Goal: Task Accomplishment & Management: Complete application form

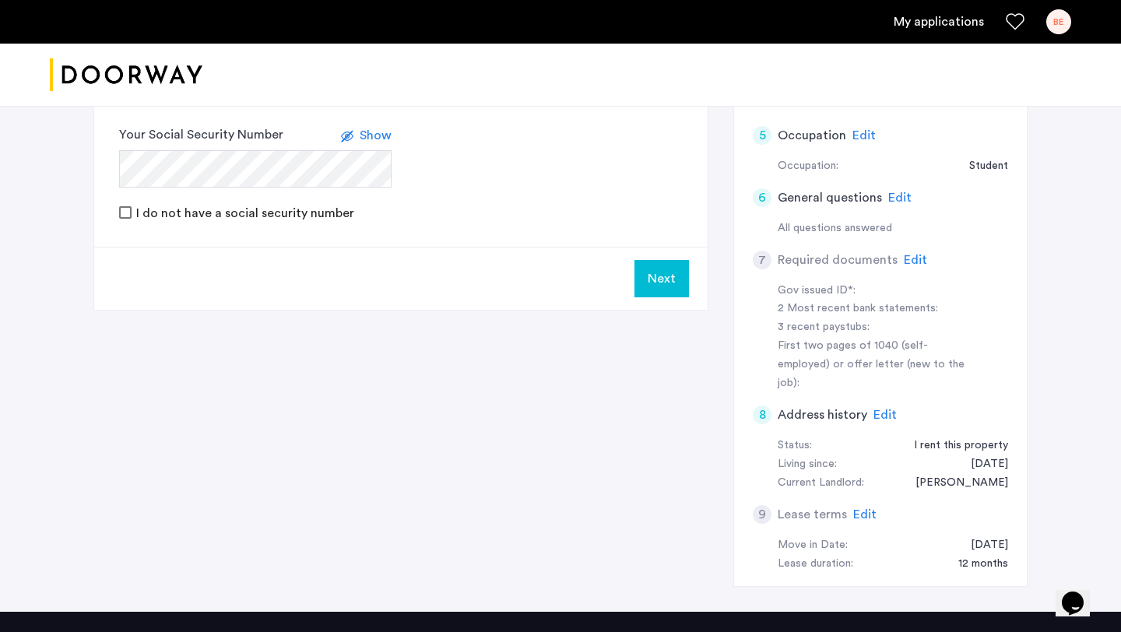
scroll to position [476, 0]
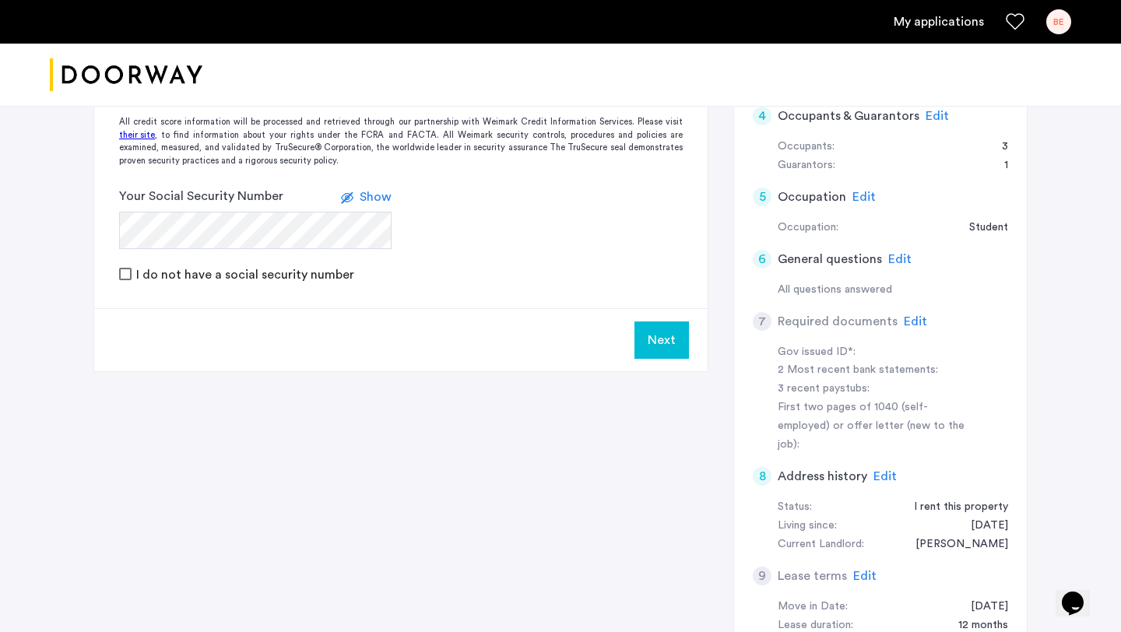
click at [912, 321] on span "Edit" at bounding box center [915, 321] width 23 height 12
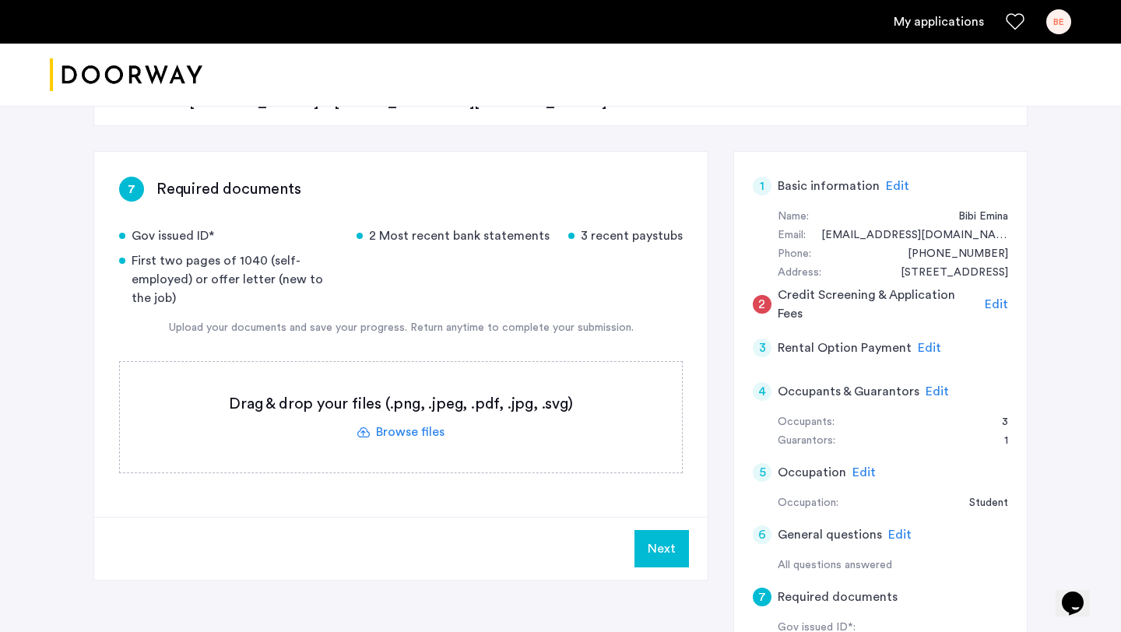
scroll to position [206, 0]
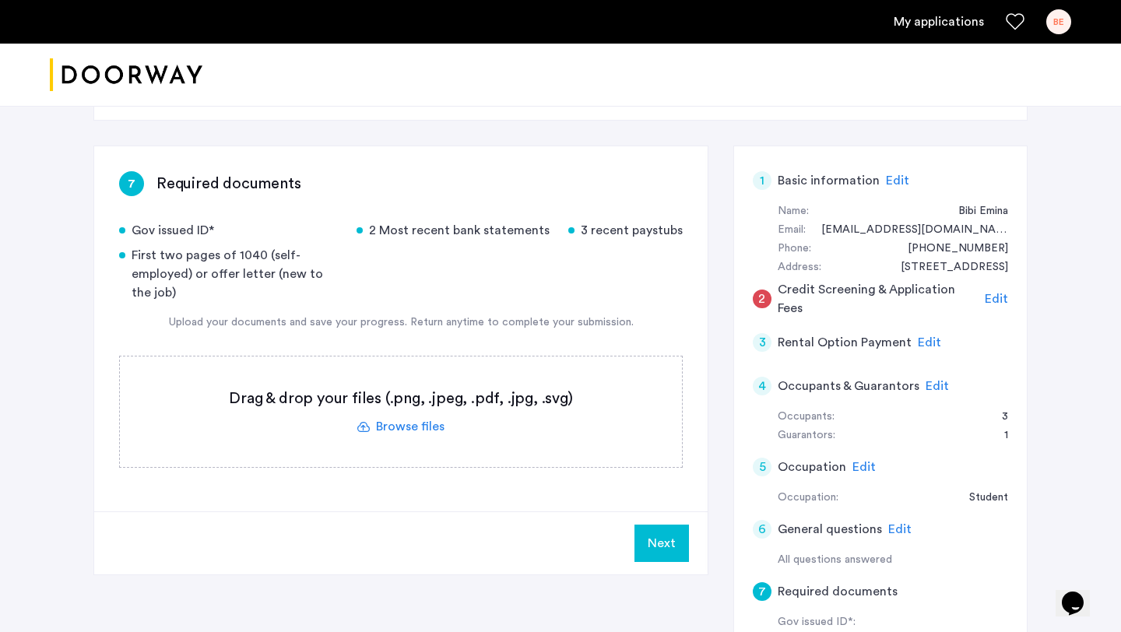
click at [923, 344] on span "Edit" at bounding box center [929, 342] width 23 height 12
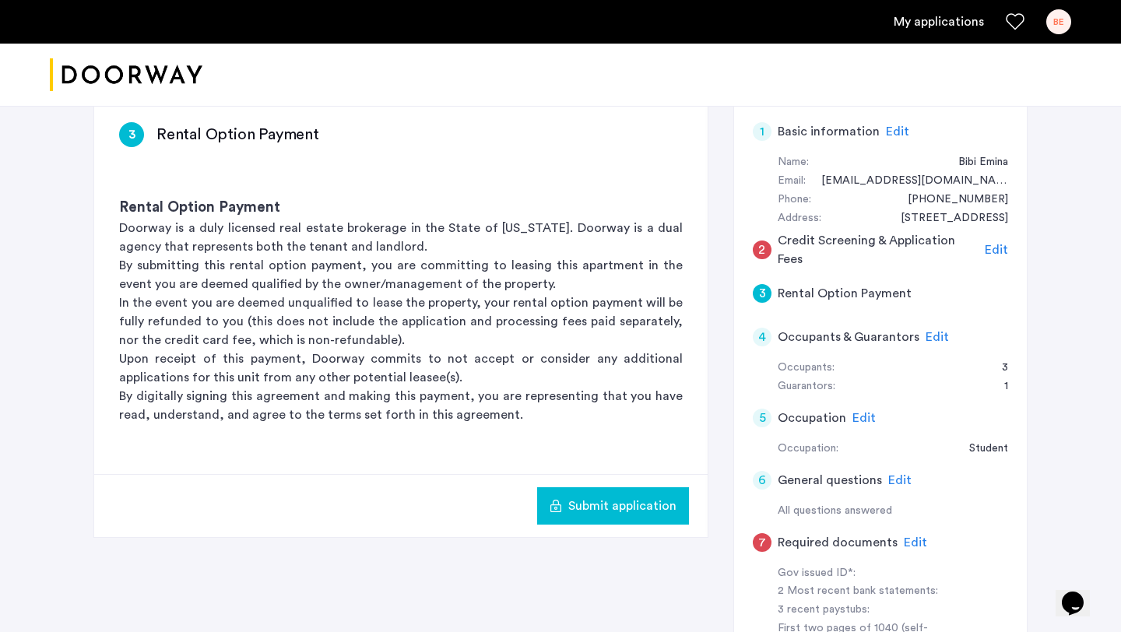
scroll to position [258, 0]
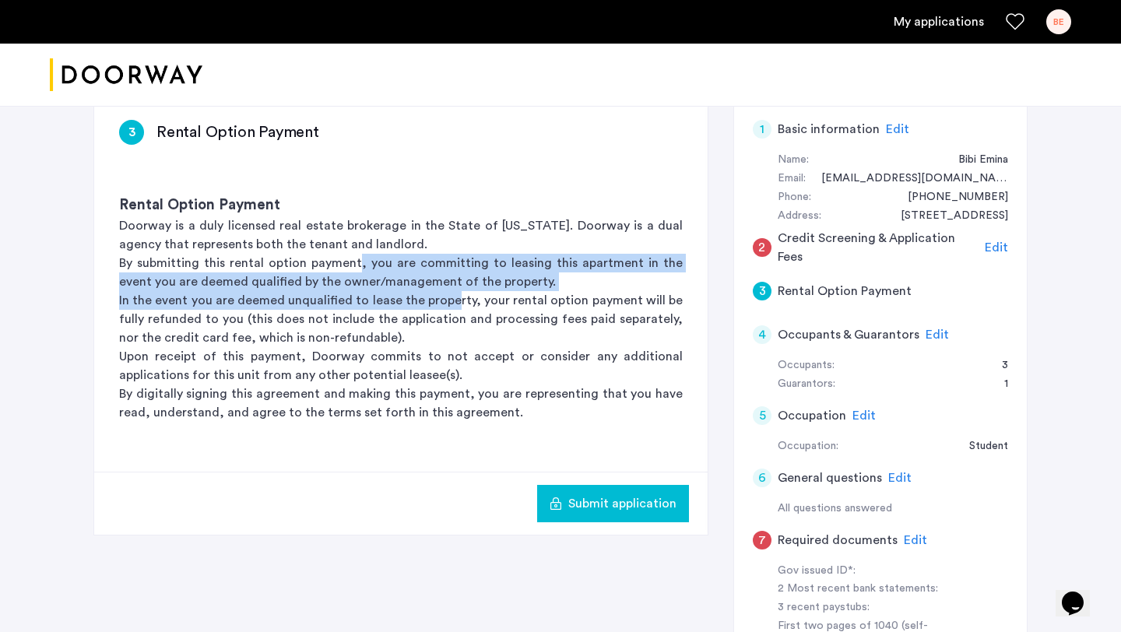
drag, startPoint x: 349, startPoint y: 260, endPoint x: 459, endPoint y: 309, distance: 120.2
click at [459, 309] on div "Rental Option Payment Doorway is a duly licensed real estate brokerage in the S…" at bounding box center [400, 308] width 613 height 277
click at [459, 309] on p "In the event you are deemed unqualified to lease the property, your rental opti…" at bounding box center [400, 319] width 563 height 56
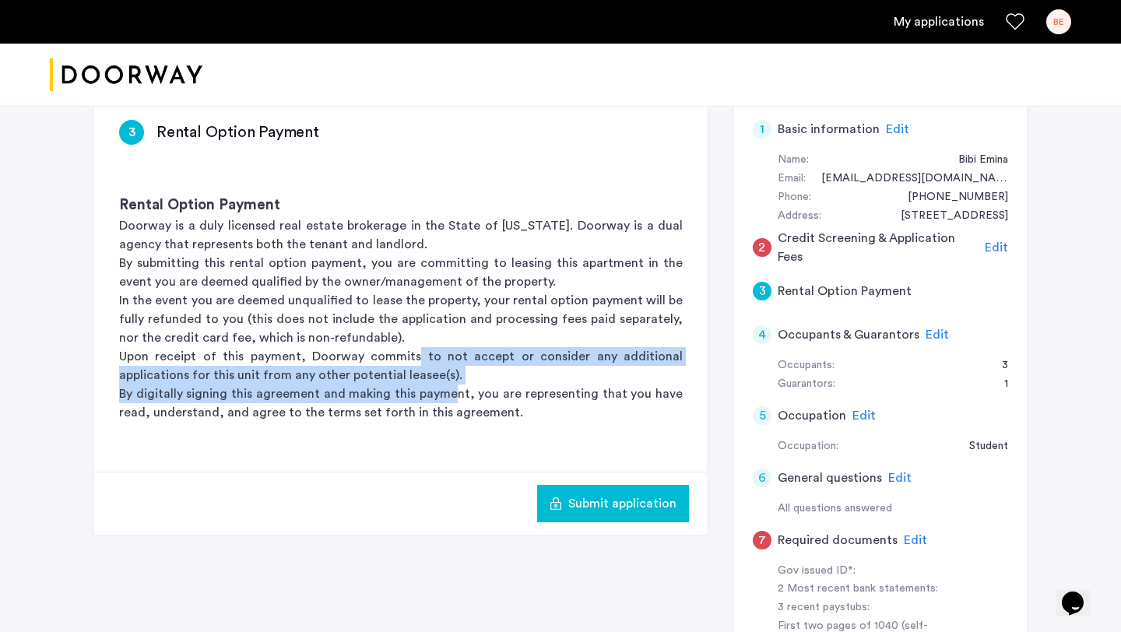
drag, startPoint x: 421, startPoint y: 356, endPoint x: 458, endPoint y: 387, distance: 48.6
click at [458, 387] on div "Rental Option Payment Doorway is a duly licensed real estate brokerage in the S…" at bounding box center [400, 308] width 613 height 277
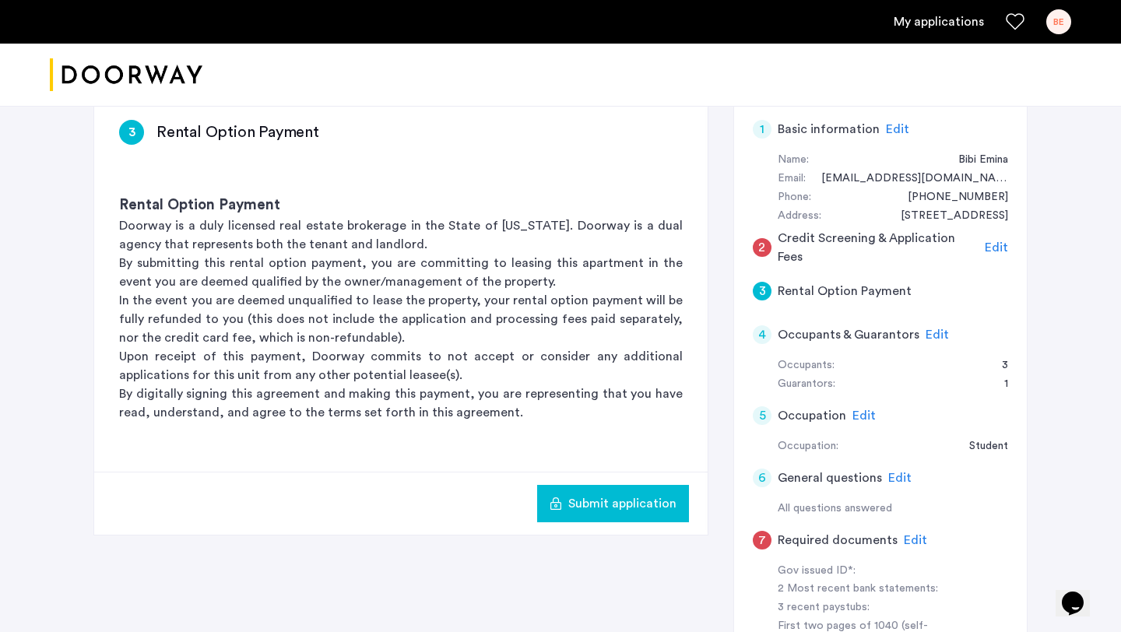
click at [512, 419] on p "By digitally signing this agreement and making this payment, you are representi…" at bounding box center [400, 402] width 563 height 37
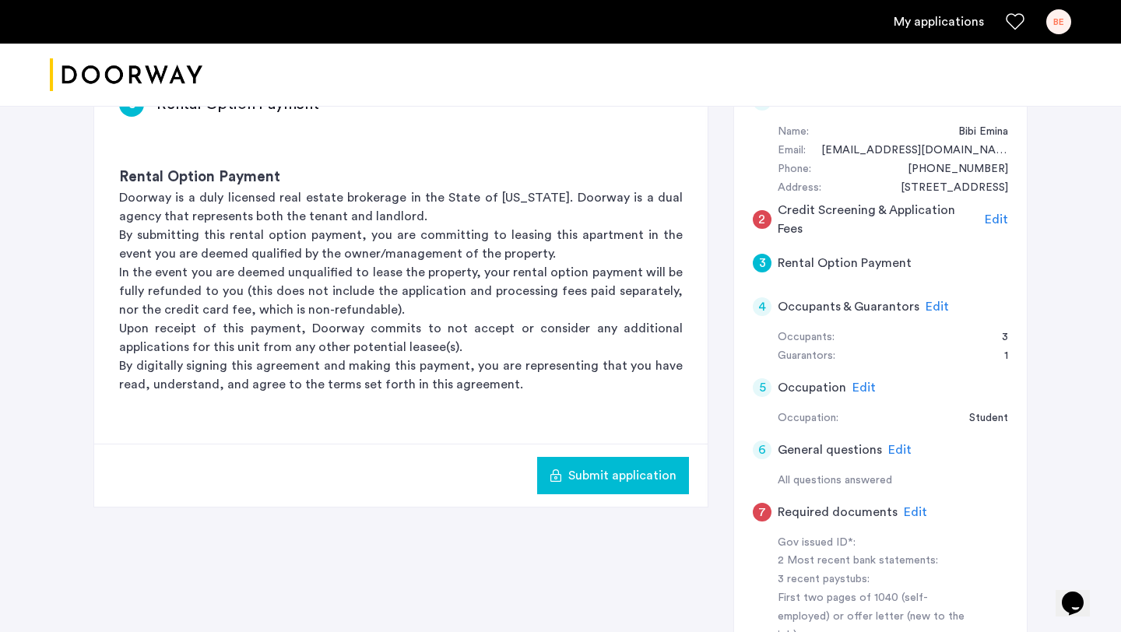
scroll to position [412, 0]
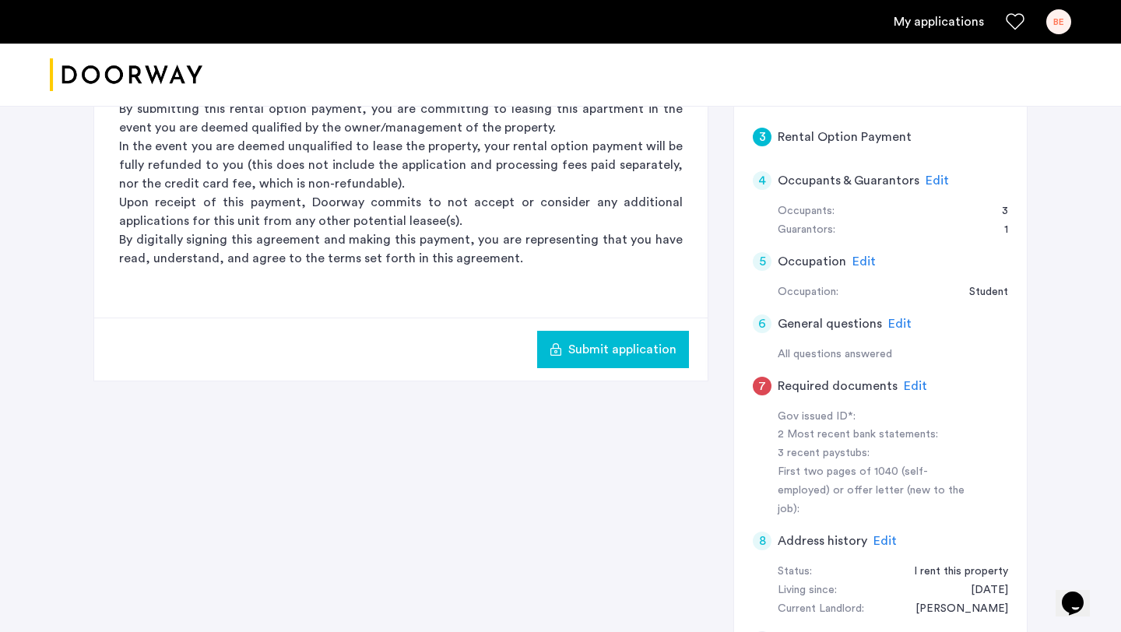
click at [905, 385] on span "Edit" at bounding box center [915, 386] width 23 height 12
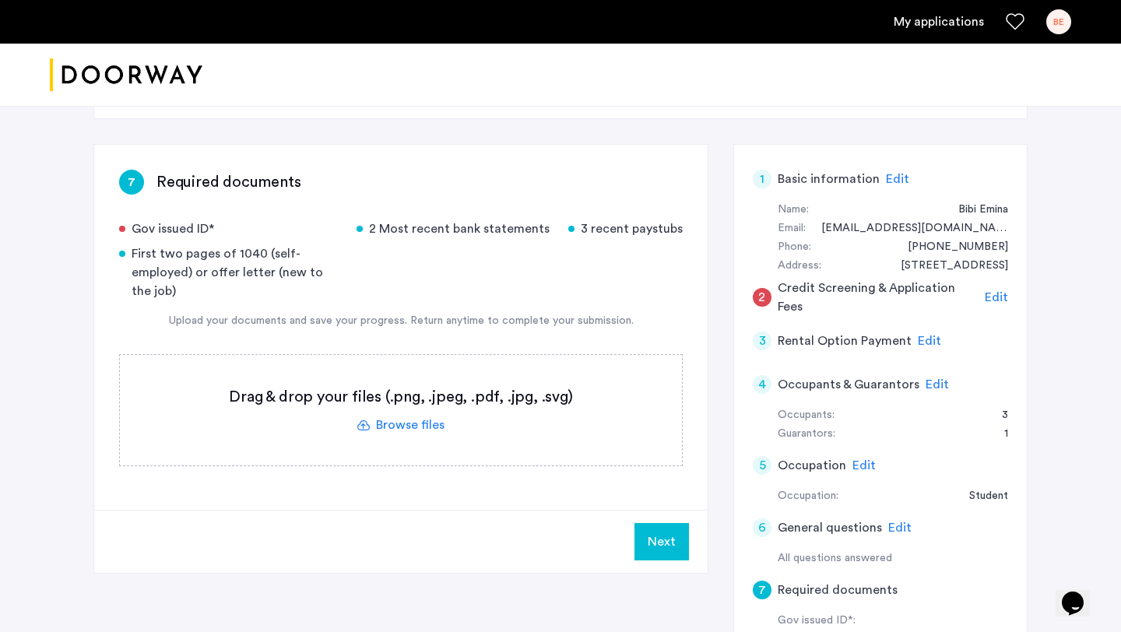
scroll to position [191, 0]
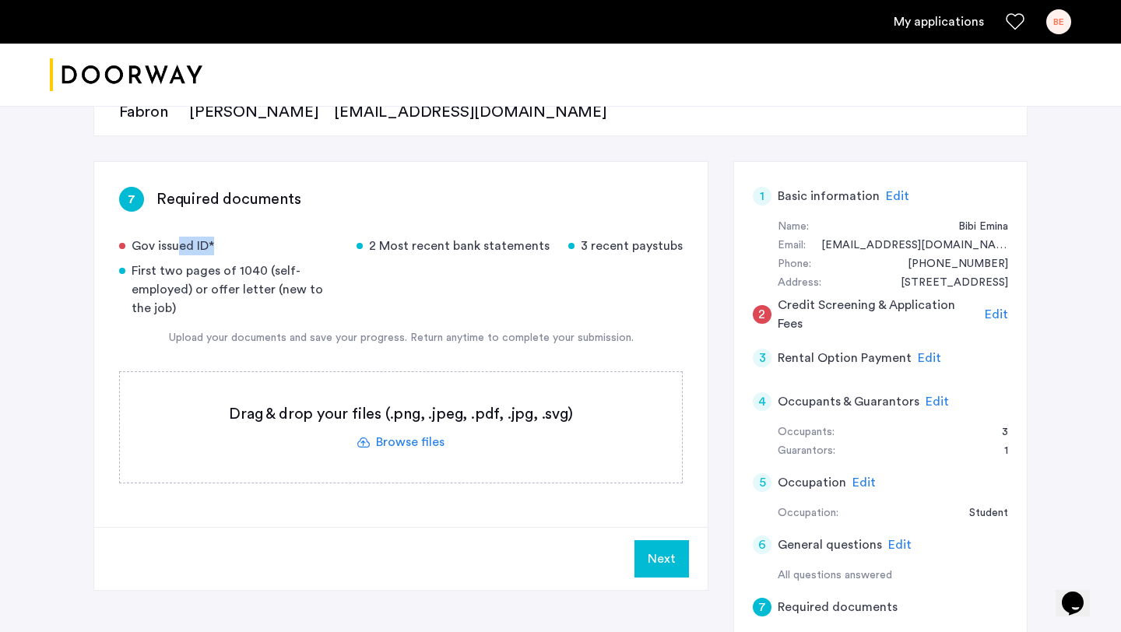
drag, startPoint x: 173, startPoint y: 241, endPoint x: 208, endPoint y: 244, distance: 35.2
click at [208, 244] on div "Gov issued ID*" at bounding box center [228, 246] width 219 height 19
click at [403, 440] on label at bounding box center [401, 427] width 562 height 111
click at [0, 0] on input "file" at bounding box center [0, 0] width 0 height 0
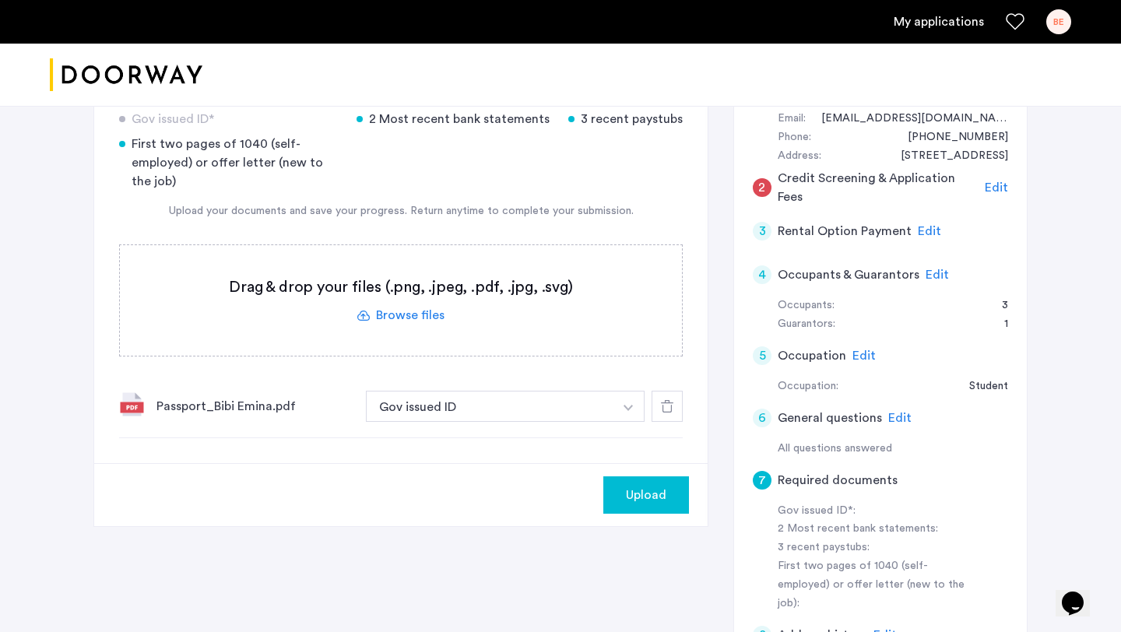
scroll to position [331, 0]
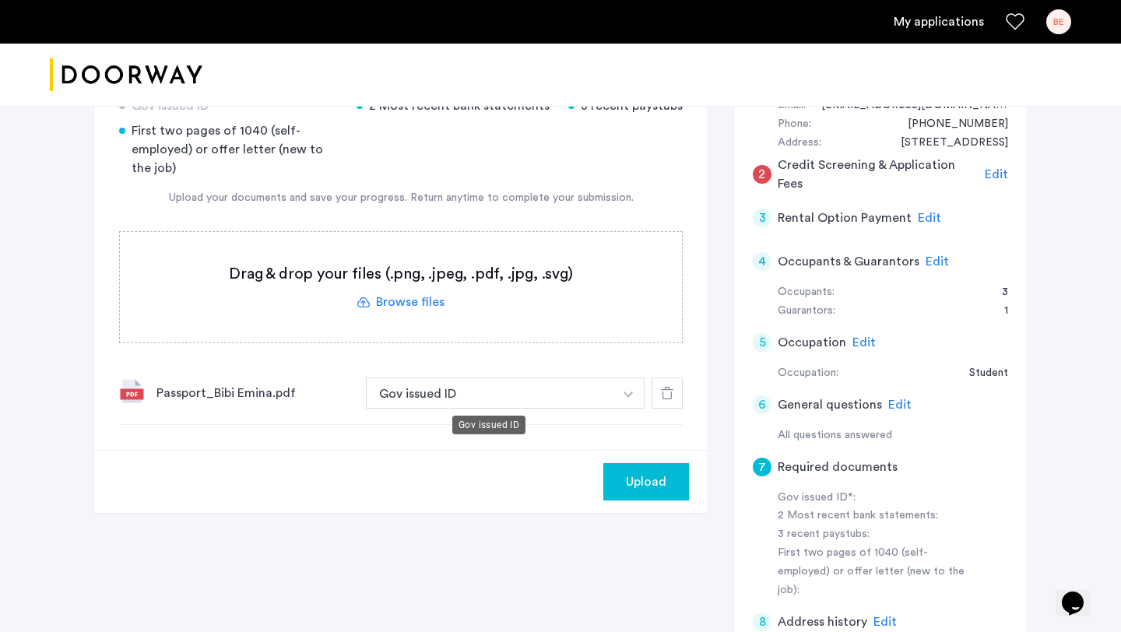
click at [525, 395] on button "Gov issued ID" at bounding box center [489, 392] width 247 height 31
click at [414, 307] on label at bounding box center [401, 287] width 562 height 111
click at [0, 0] on input "file" at bounding box center [0, 0] width 0 height 0
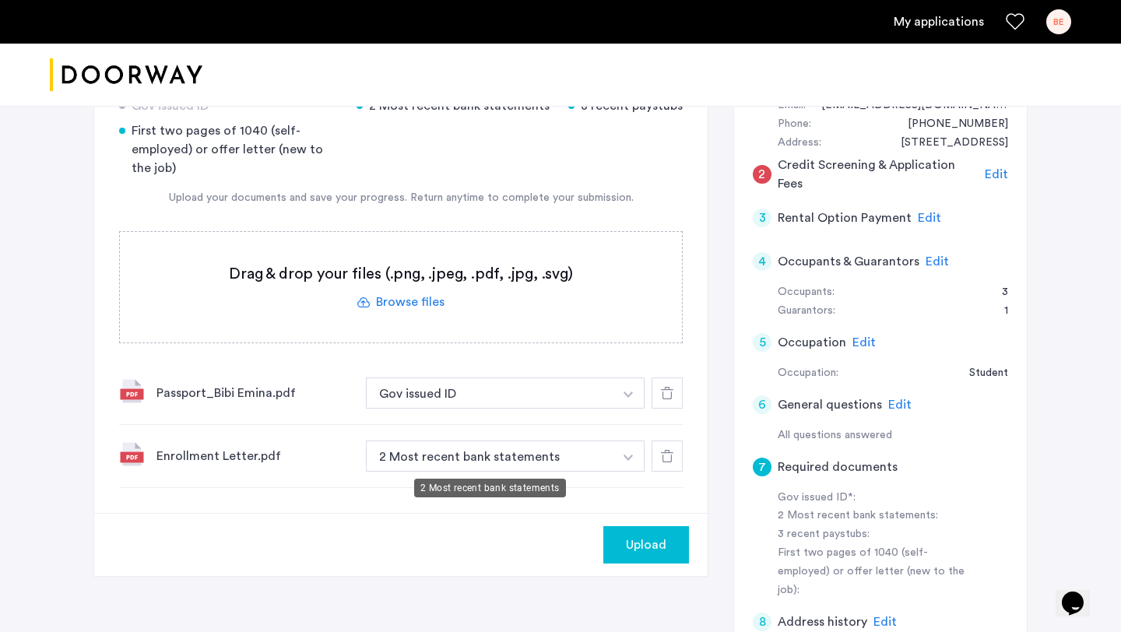
click at [612, 409] on button "button" at bounding box center [628, 392] width 32 height 31
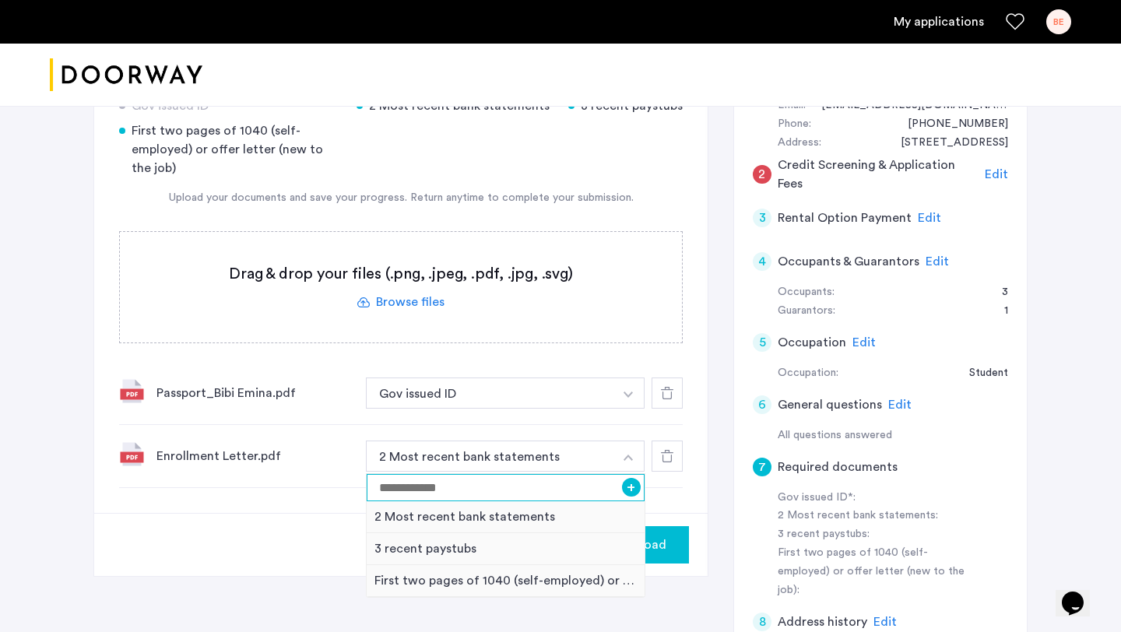
click at [532, 483] on input at bounding box center [506, 487] width 278 height 27
type input "*"
type input "**********"
click at [636, 486] on button "+" at bounding box center [631, 487] width 19 height 19
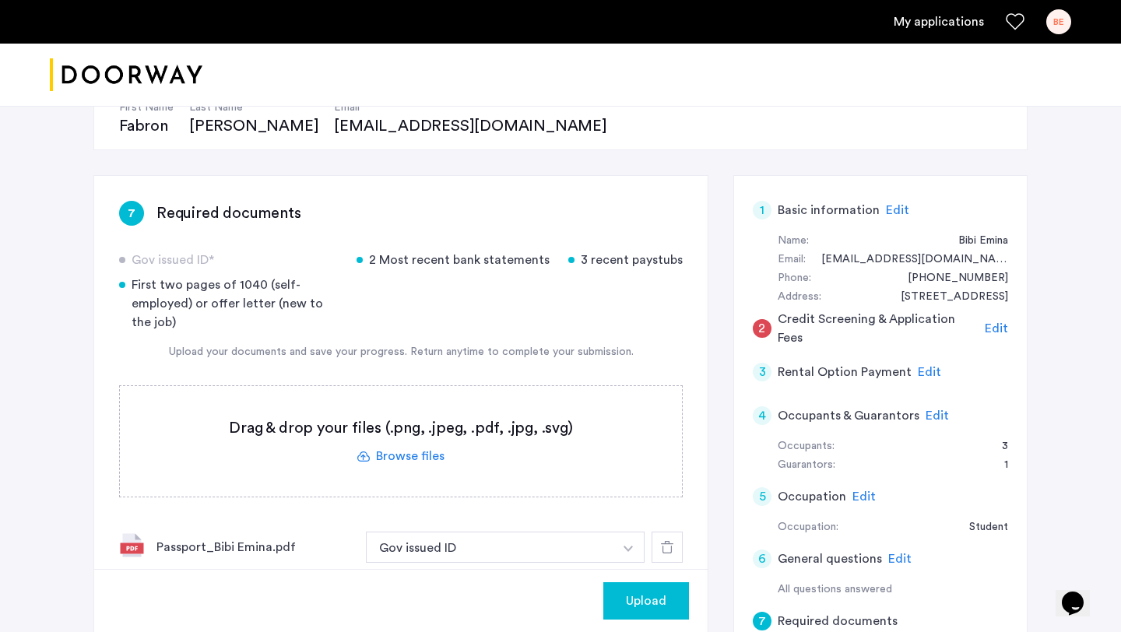
scroll to position [0, 0]
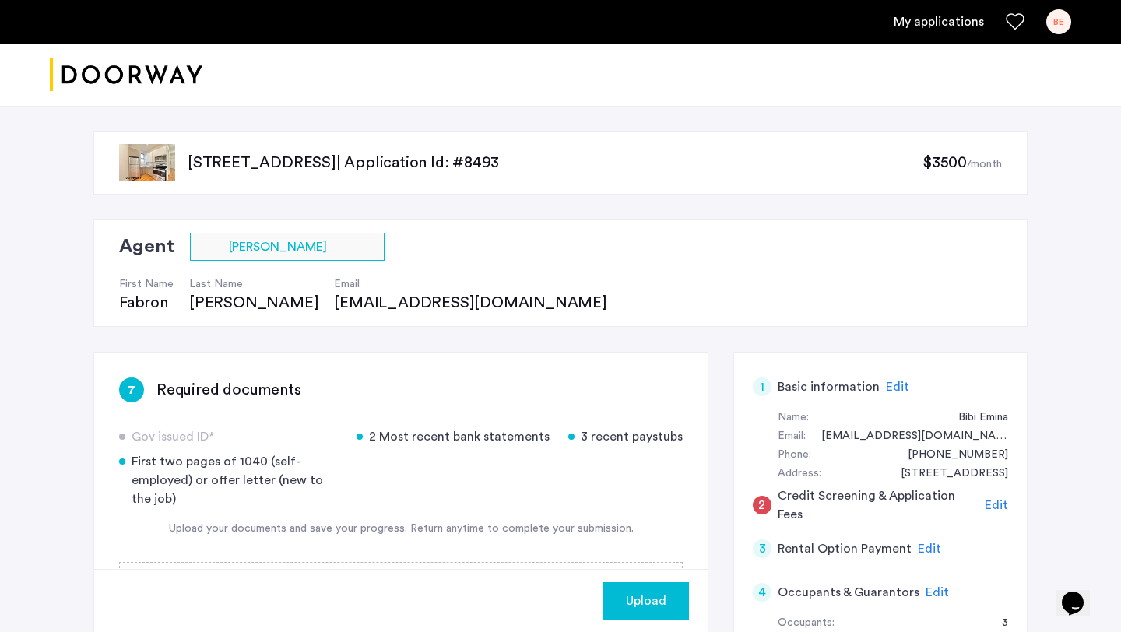
drag, startPoint x: 188, startPoint y: 163, endPoint x: 366, endPoint y: 167, distance: 178.3
click at [366, 167] on p "[STREET_ADDRESS] | Application Id: #8493" at bounding box center [555, 163] width 735 height 22
copy p "[STREET_ADDRESS]"
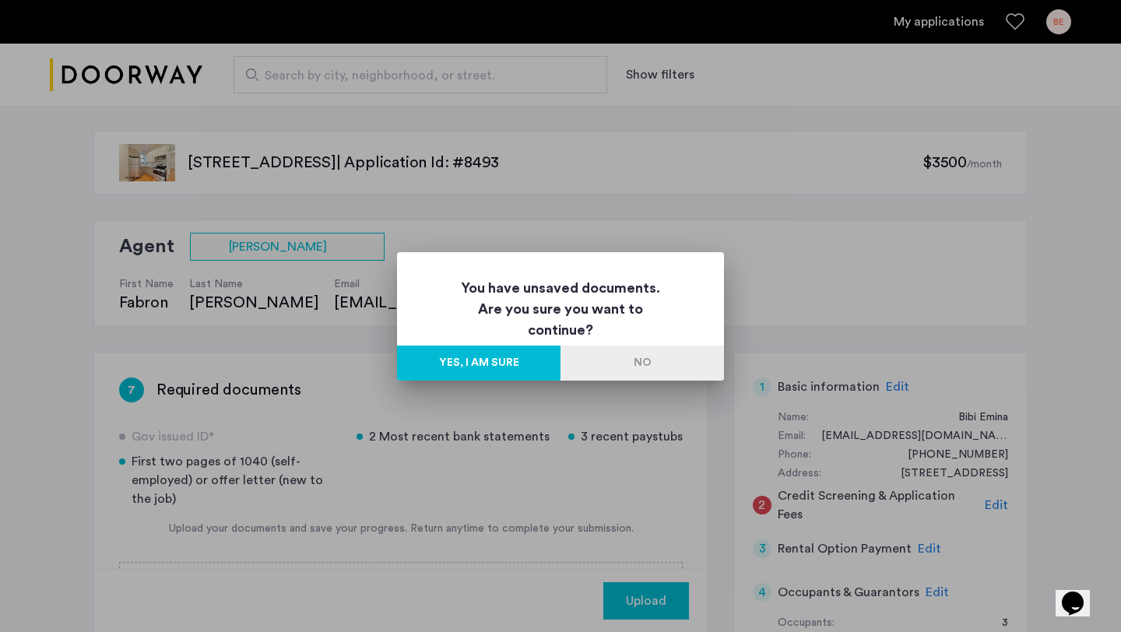
click at [651, 368] on button "No" at bounding box center [641, 363] width 163 height 35
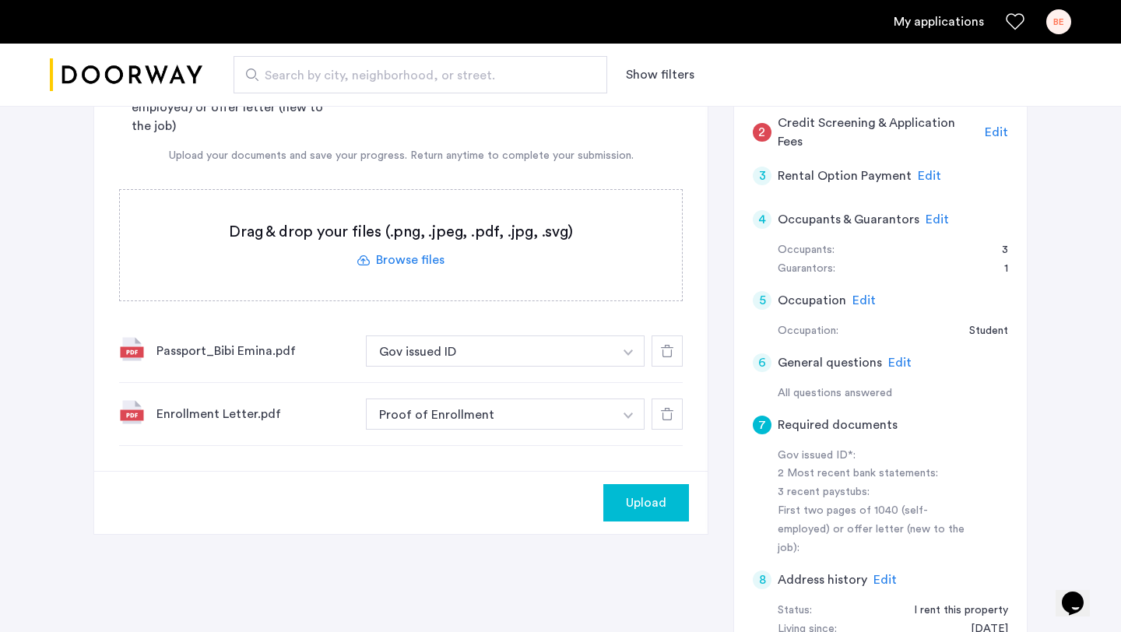
scroll to position [414, 0]
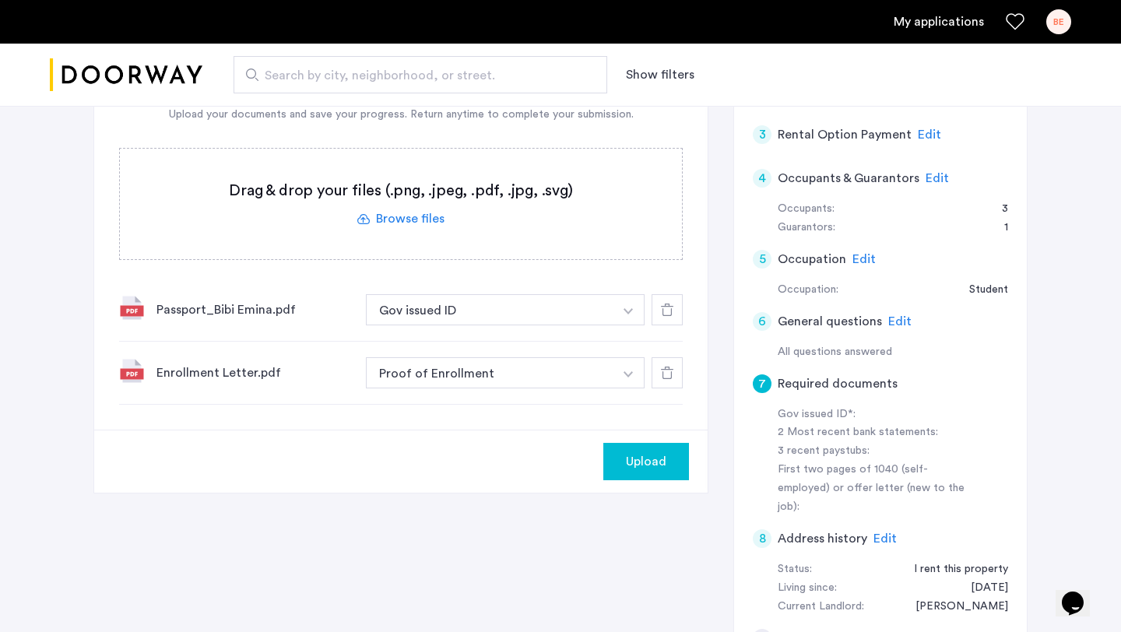
click at [422, 220] on label at bounding box center [401, 204] width 562 height 111
click at [0, 0] on input "file" at bounding box center [0, 0] width 0 height 0
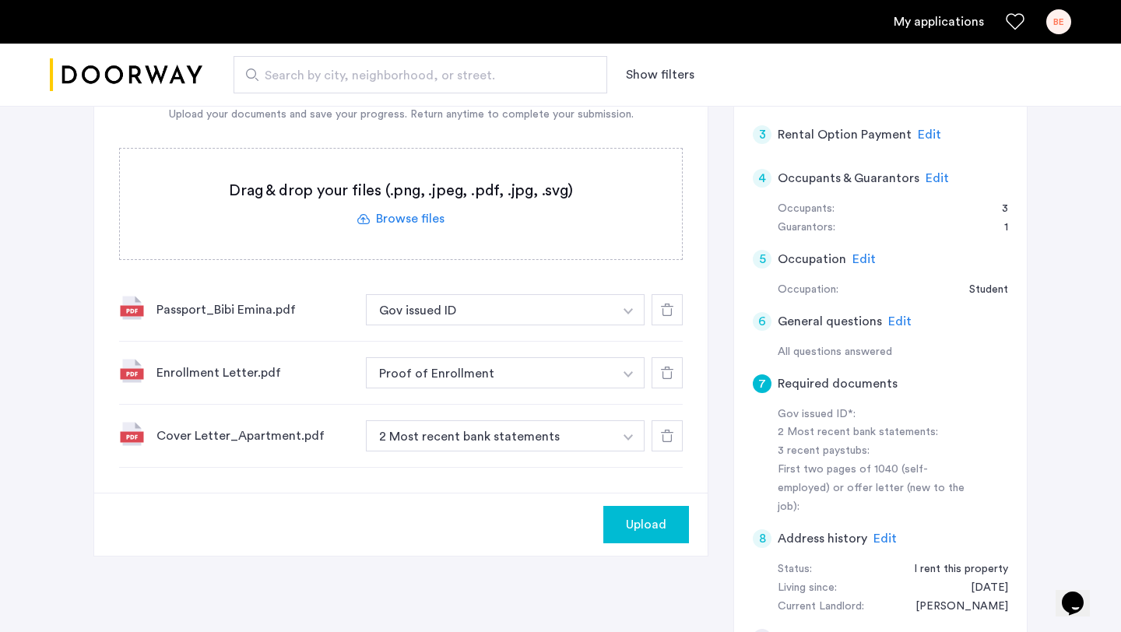
click at [612, 325] on button "button" at bounding box center [628, 309] width 32 height 31
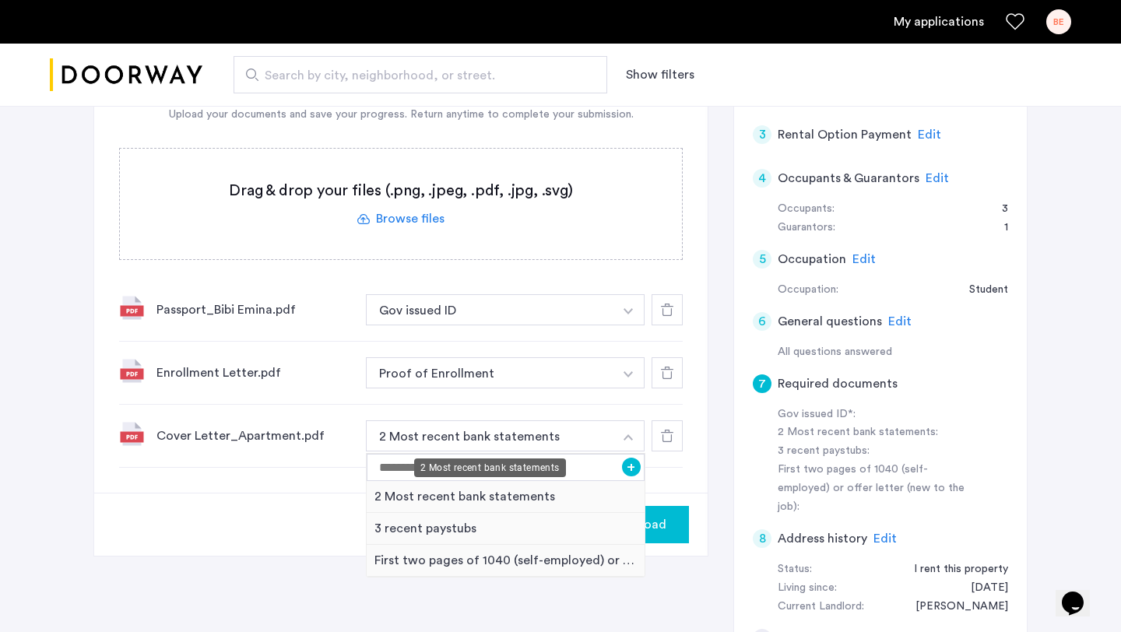
click at [495, 465] on div "2 Most recent bank statements" at bounding box center [490, 467] width 152 height 19
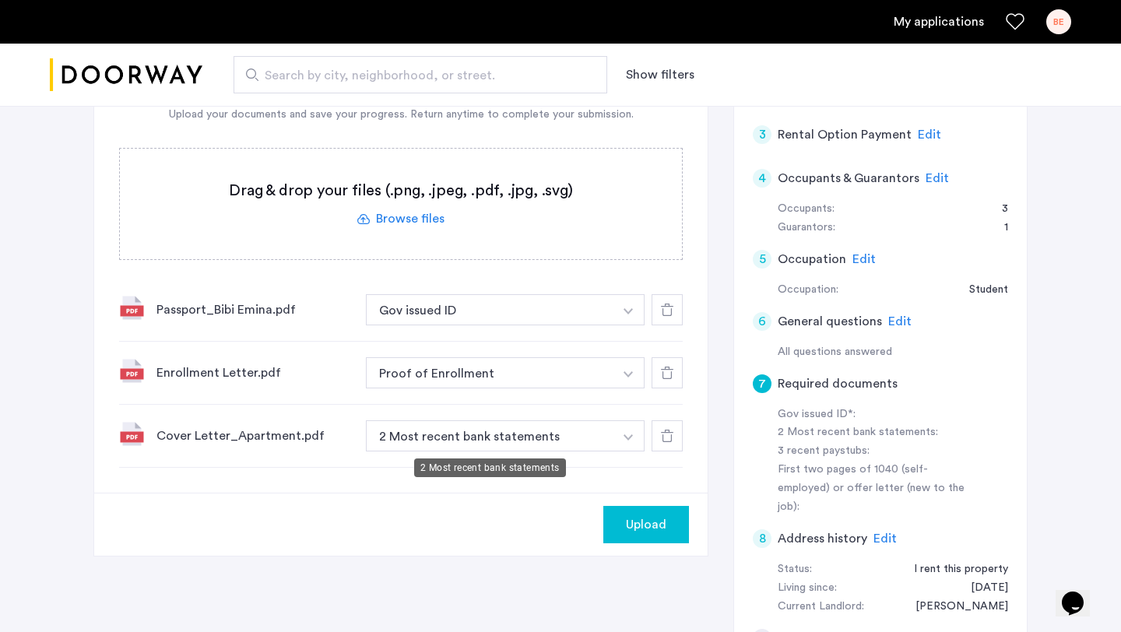
click at [564, 451] on button "2 Most recent bank statements" at bounding box center [489, 435] width 247 height 31
click at [616, 325] on button "button" at bounding box center [628, 309] width 32 height 31
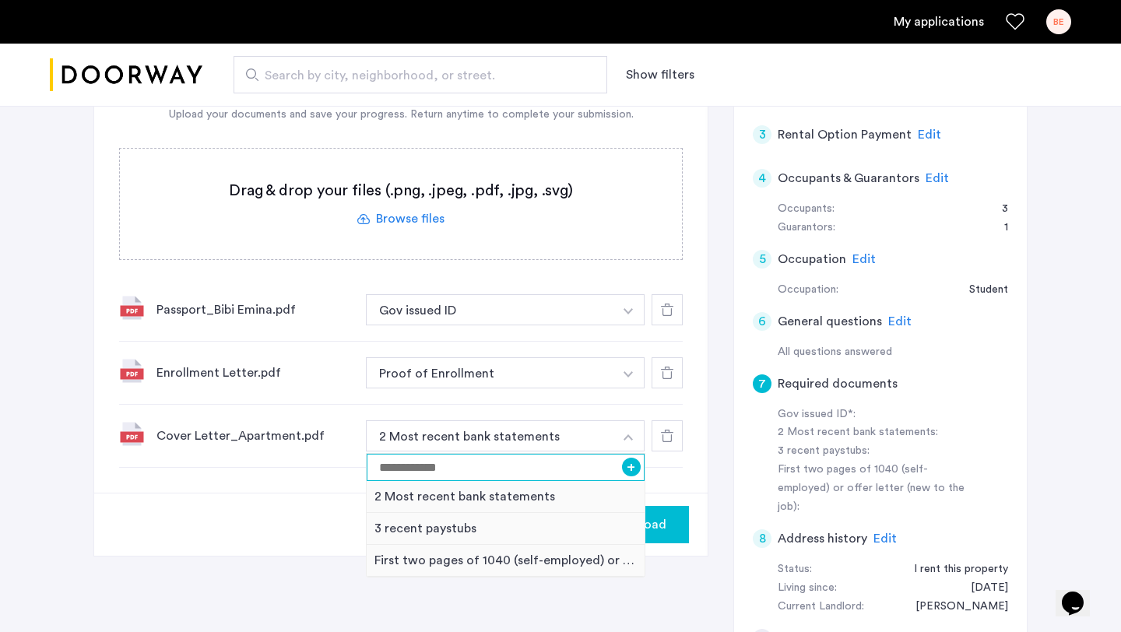
click at [539, 465] on input at bounding box center [506, 467] width 278 height 27
type input "**********"
click at [628, 465] on button "+" at bounding box center [631, 467] width 19 height 19
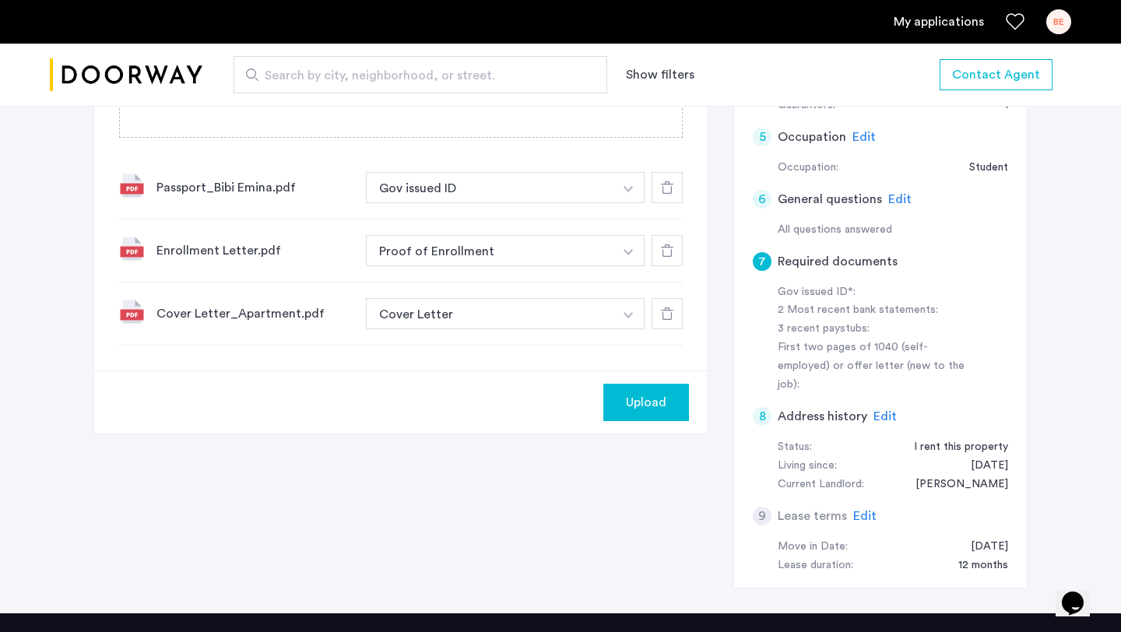
scroll to position [483, 0]
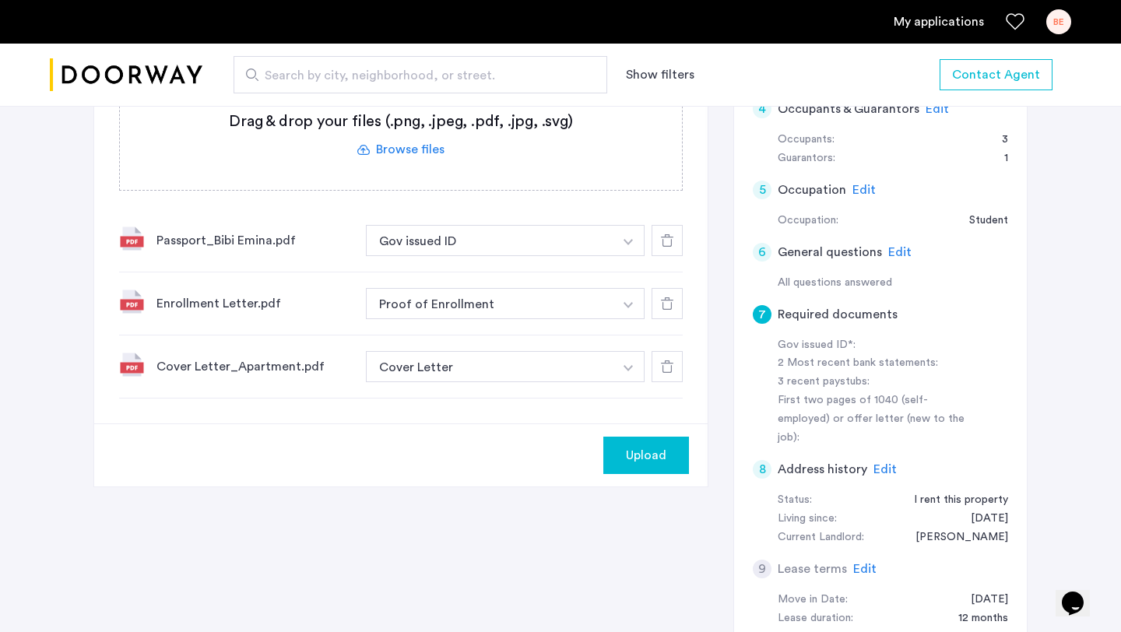
click at [631, 454] on span "Upload" at bounding box center [646, 455] width 40 height 19
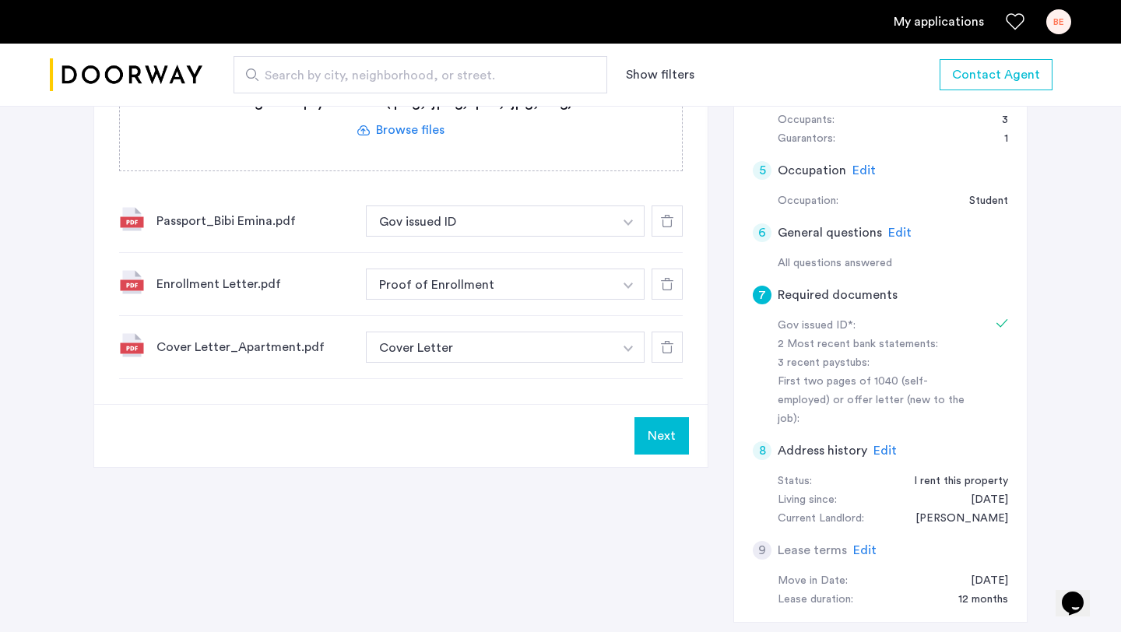
scroll to position [512, 0]
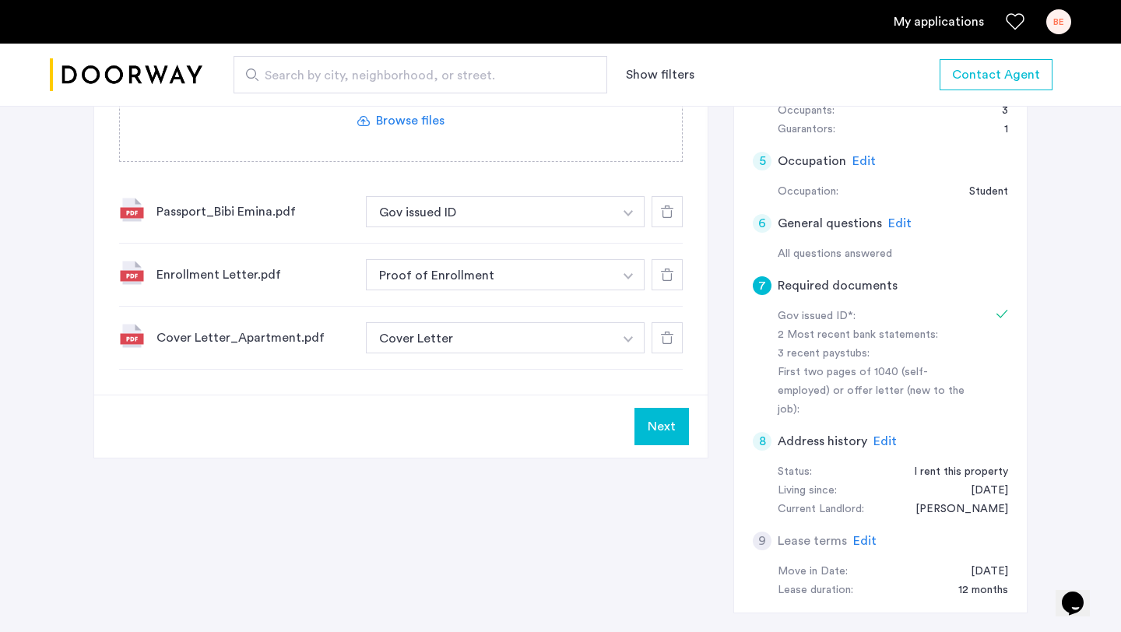
click at [666, 437] on button "Next" at bounding box center [661, 426] width 54 height 37
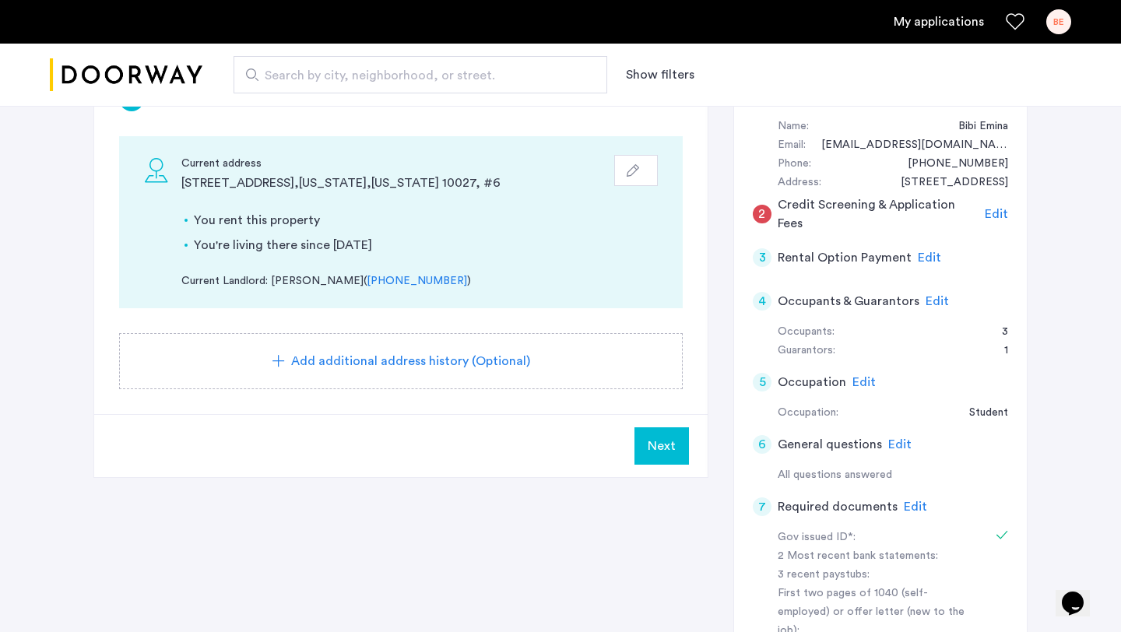
scroll to position [312, 0]
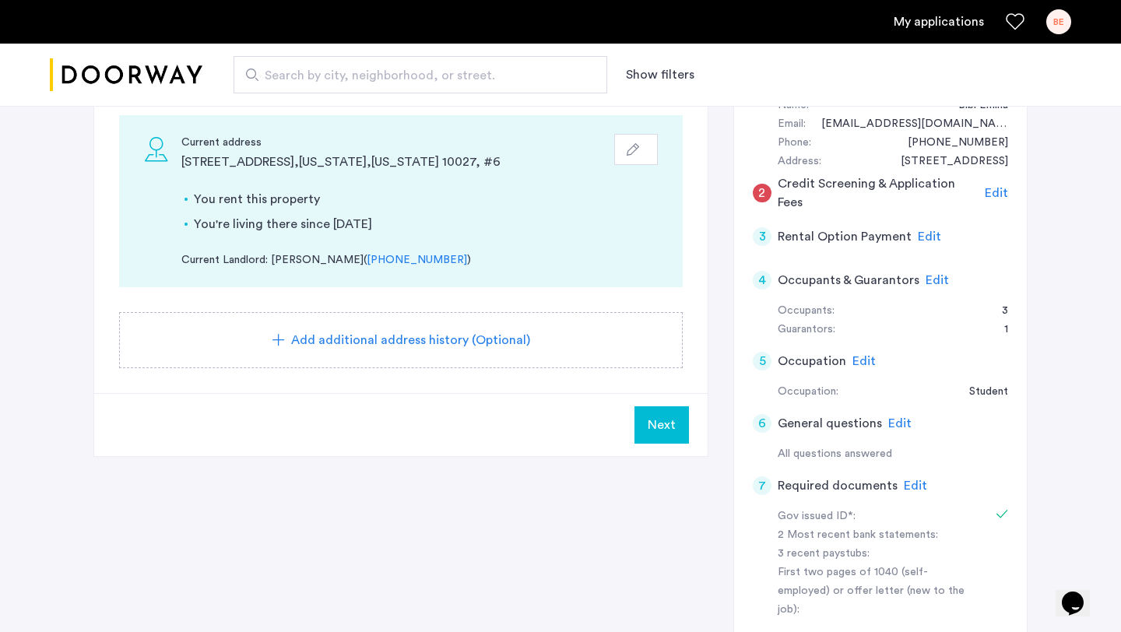
click at [669, 426] on span "Next" at bounding box center [662, 425] width 28 height 19
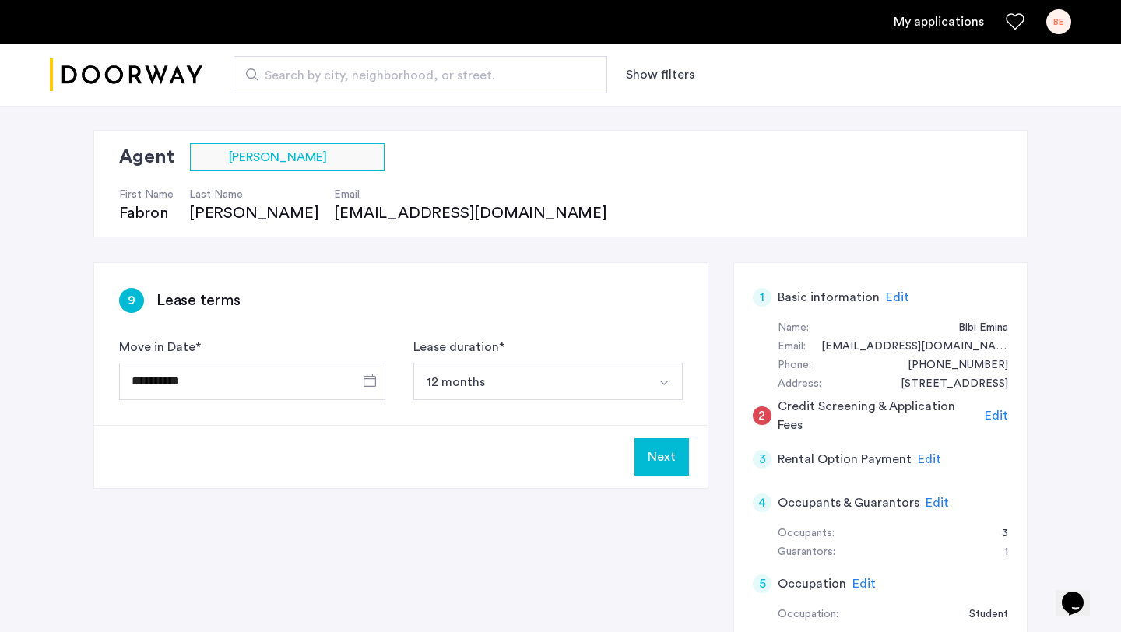
scroll to position [113, 0]
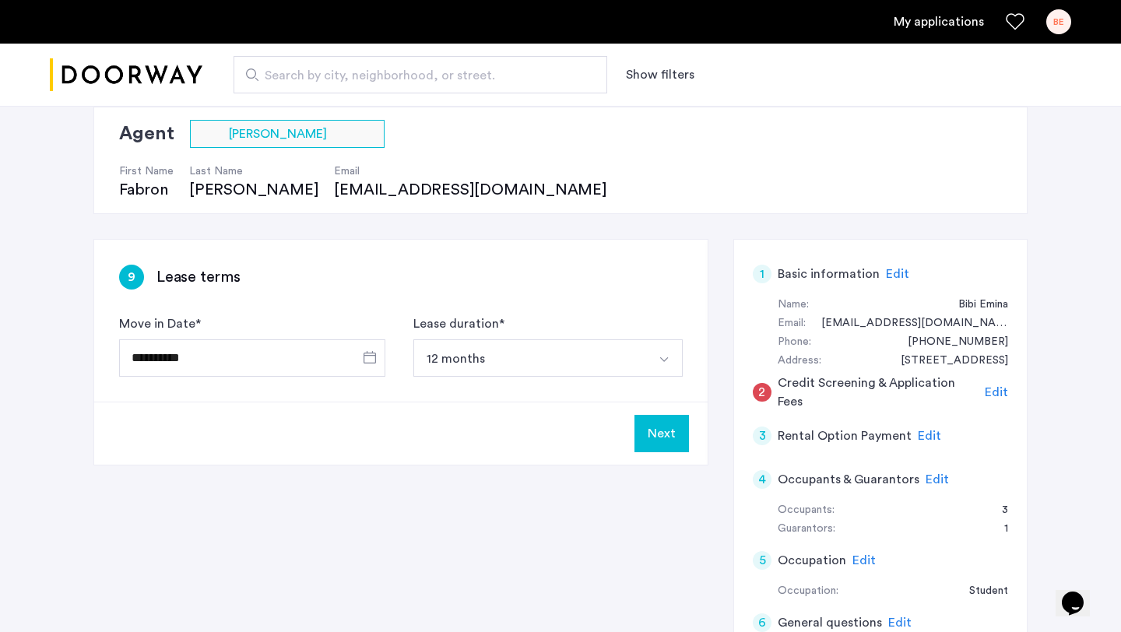
click at [669, 434] on button "Next" at bounding box center [661, 433] width 54 height 37
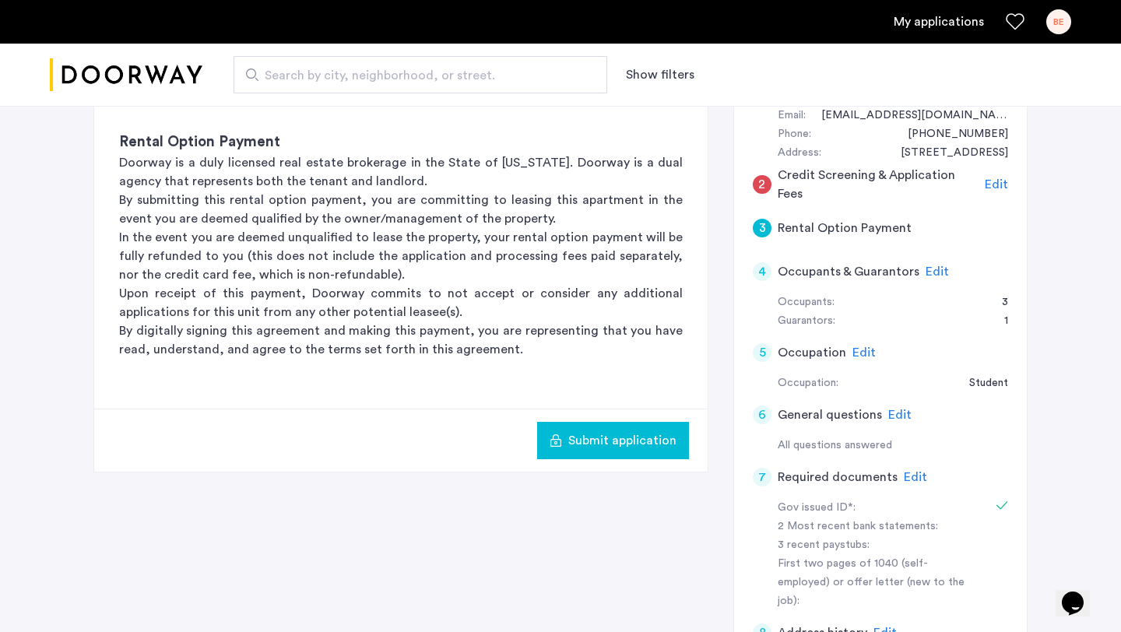
scroll to position [318, 0]
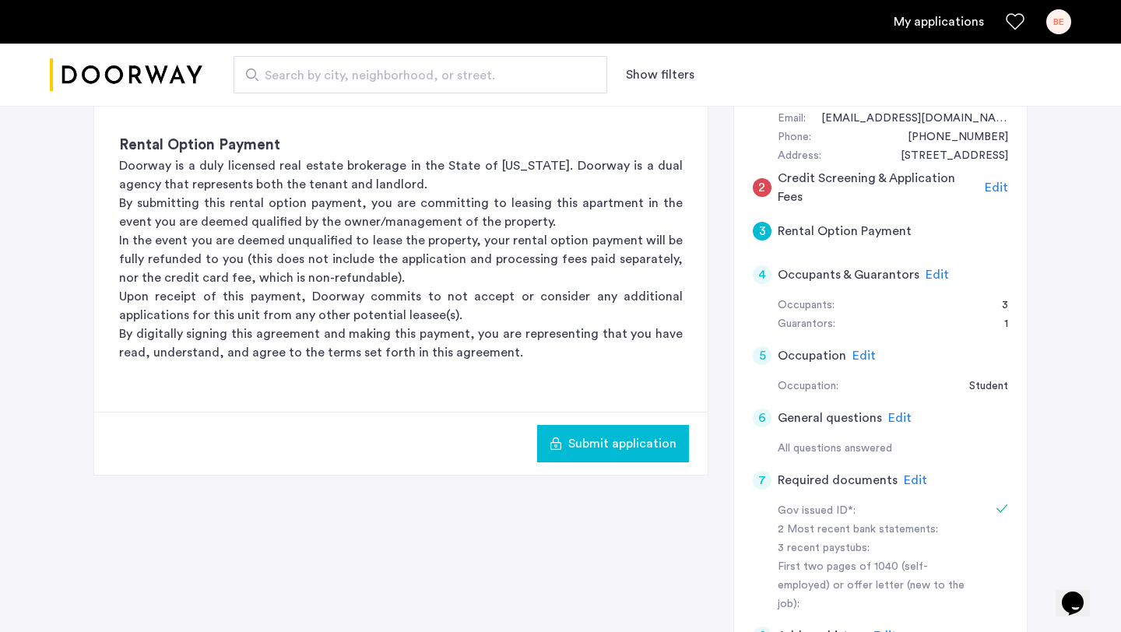
click at [991, 185] on span "Edit" at bounding box center [996, 187] width 23 height 12
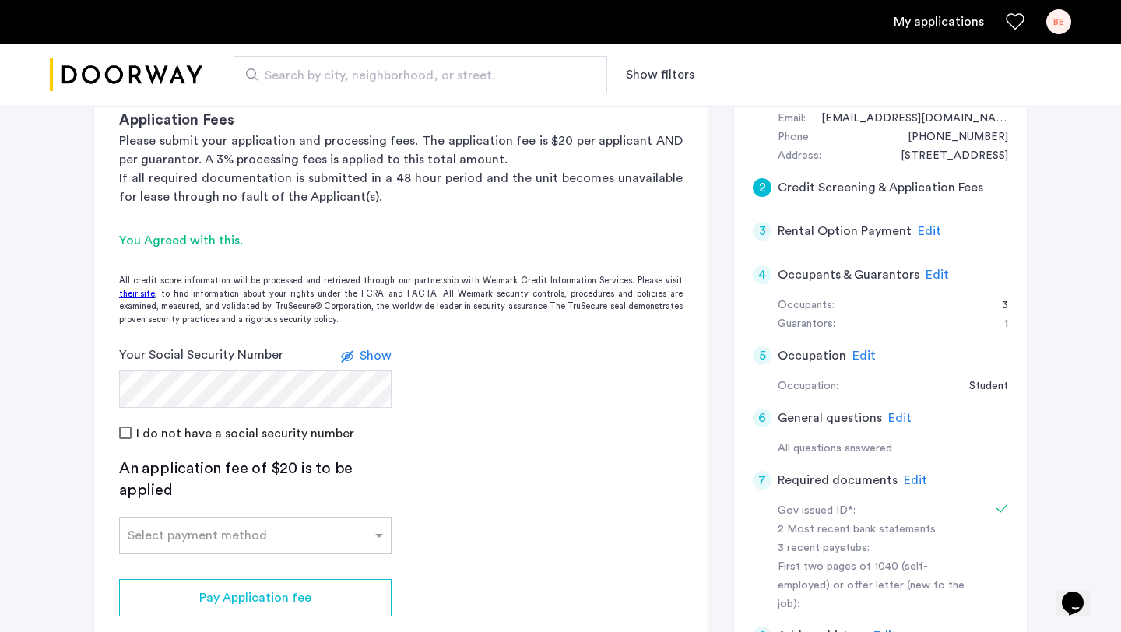
click at [519, 434] on div "I do not have a social security number" at bounding box center [400, 432] width 563 height 19
click at [296, 541] on div "Select payment method" at bounding box center [245, 535] width 251 height 19
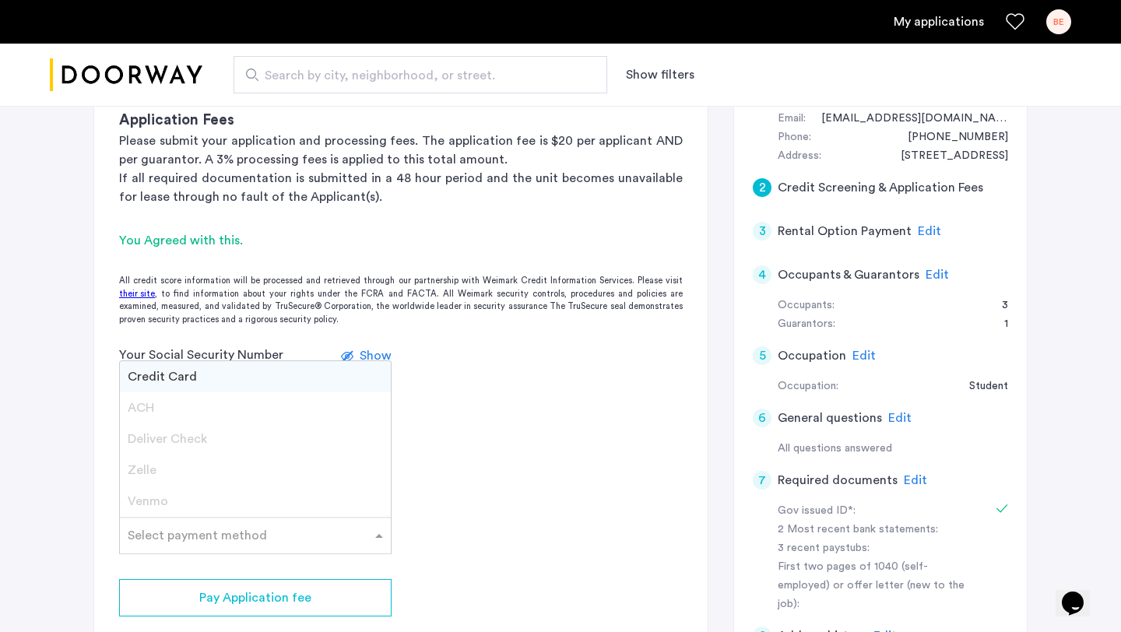
click at [223, 370] on div "Credit Card" at bounding box center [255, 376] width 271 height 31
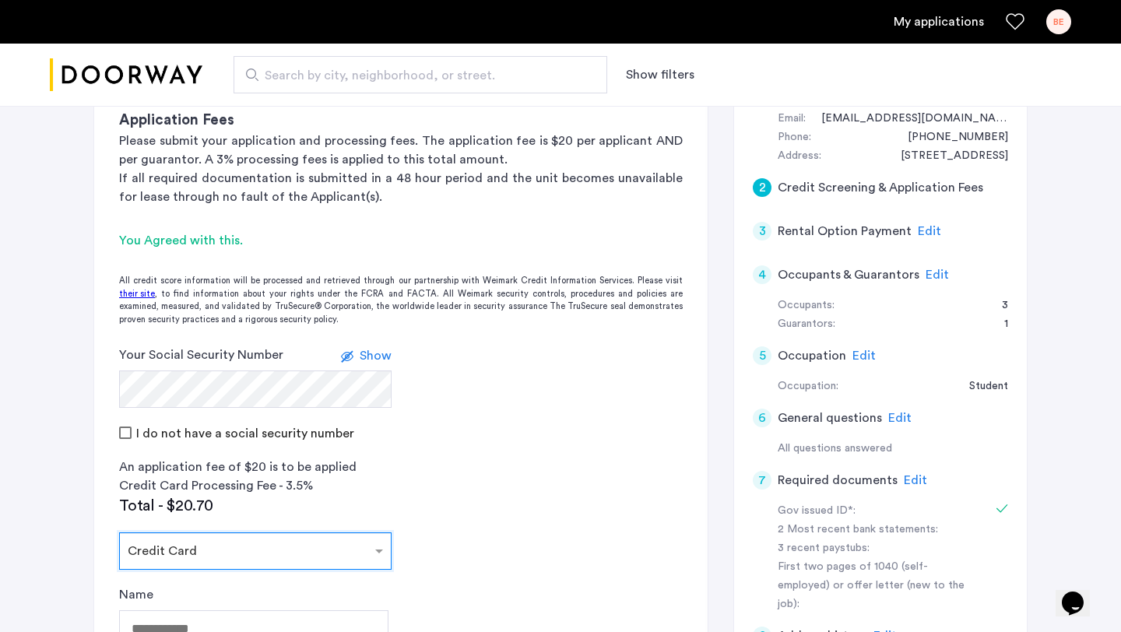
scroll to position [424, 0]
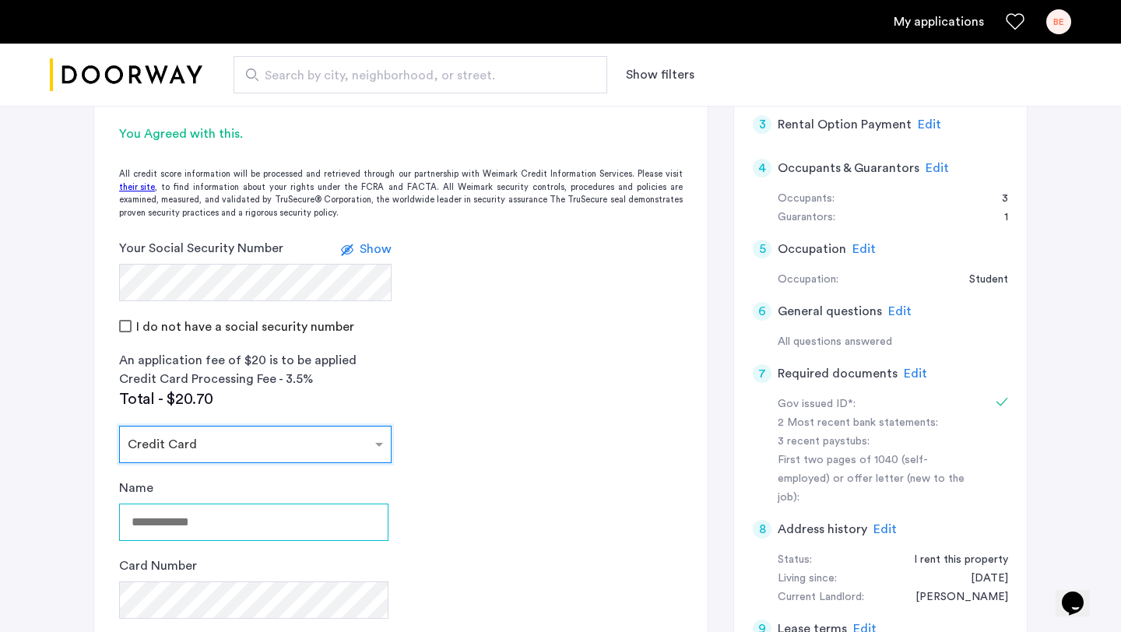
click at [270, 523] on input "Name" at bounding box center [253, 522] width 269 height 37
type input "**********"
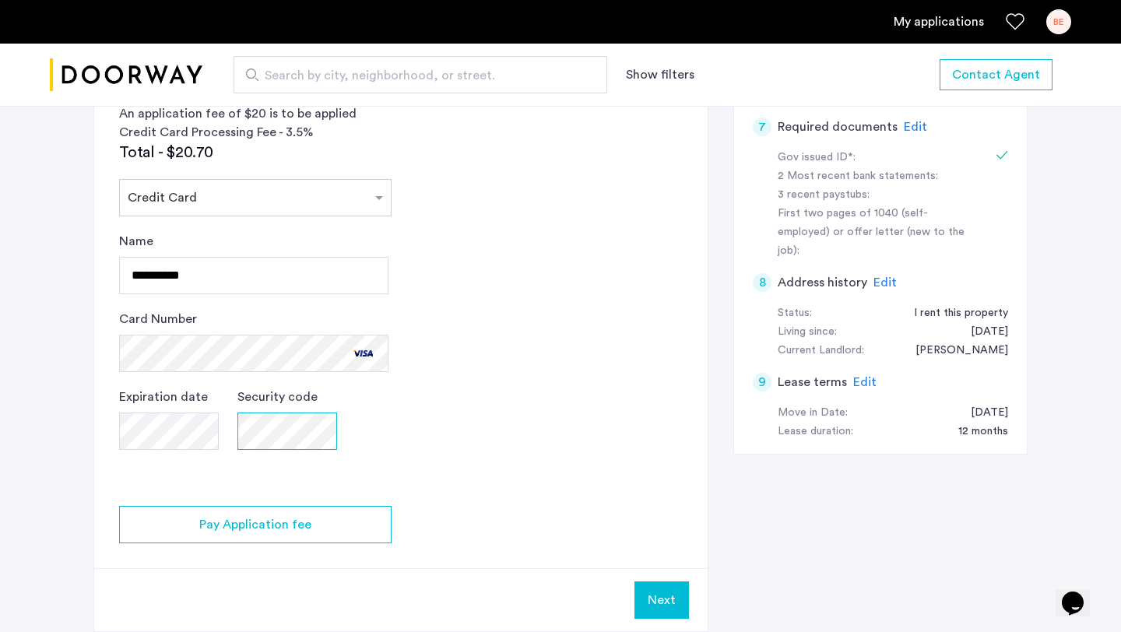
scroll to position [697, 0]
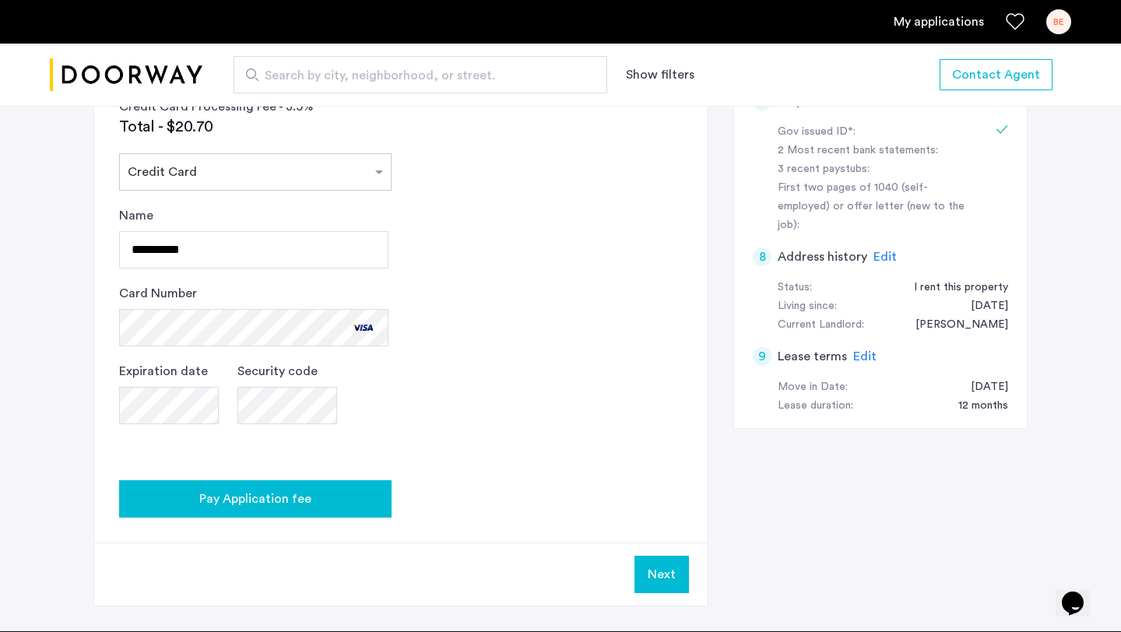
click at [347, 513] on button "Pay Application fee" at bounding box center [255, 498] width 272 height 37
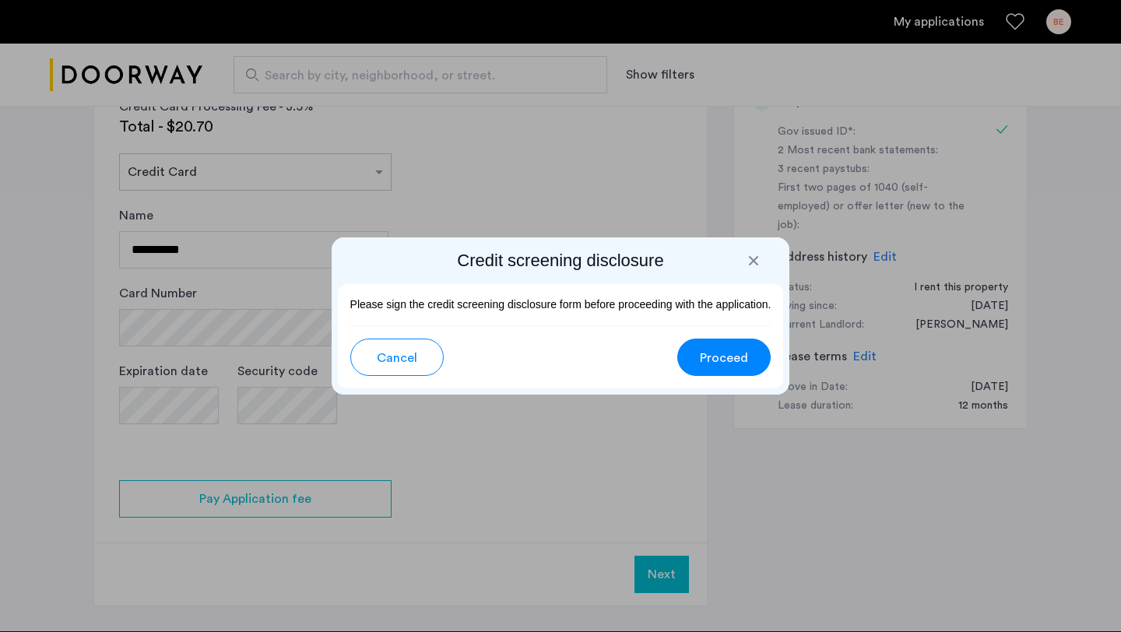
click at [731, 359] on span "Proceed" at bounding box center [724, 358] width 48 height 19
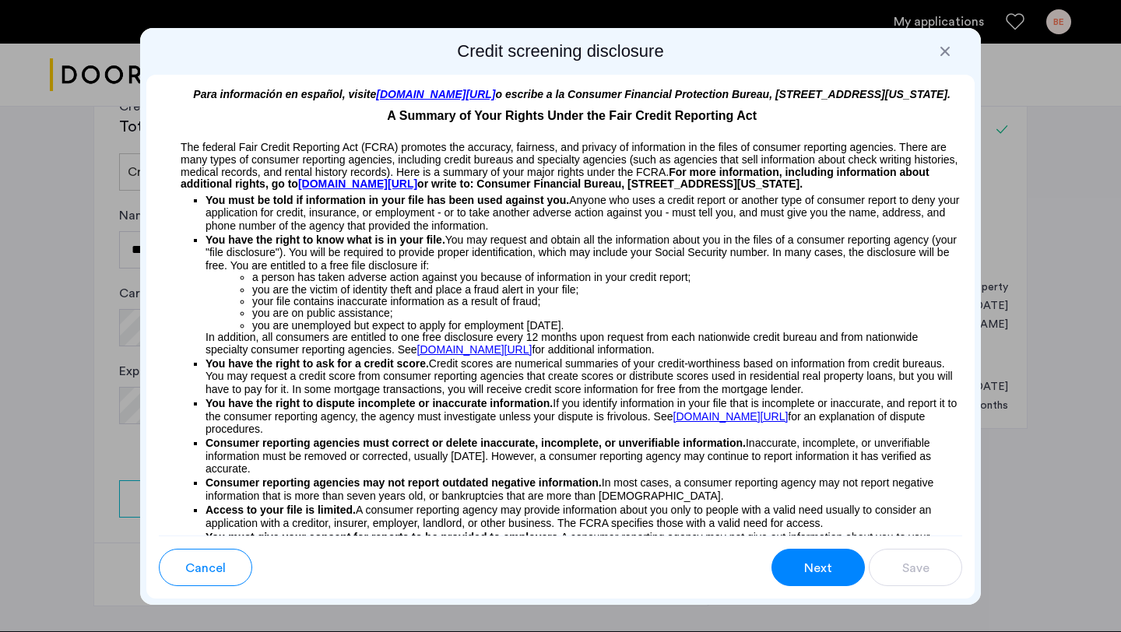
click at [834, 570] on button "Next" at bounding box center [817, 567] width 93 height 37
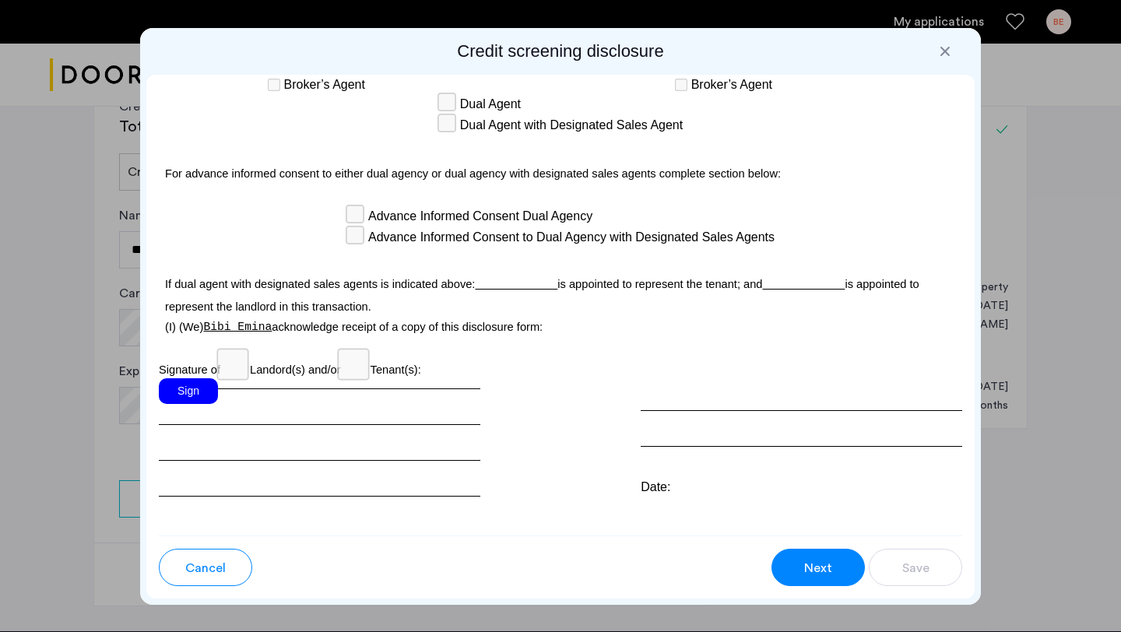
scroll to position [4501, 0]
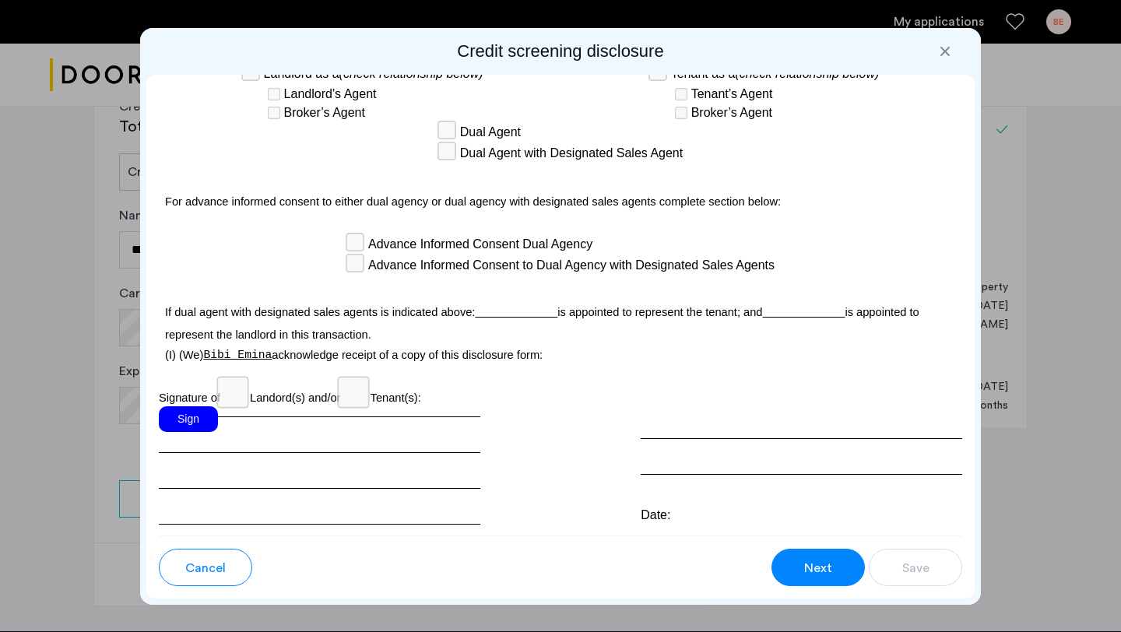
click at [278, 406] on div "Sign" at bounding box center [319, 465] width 321 height 118
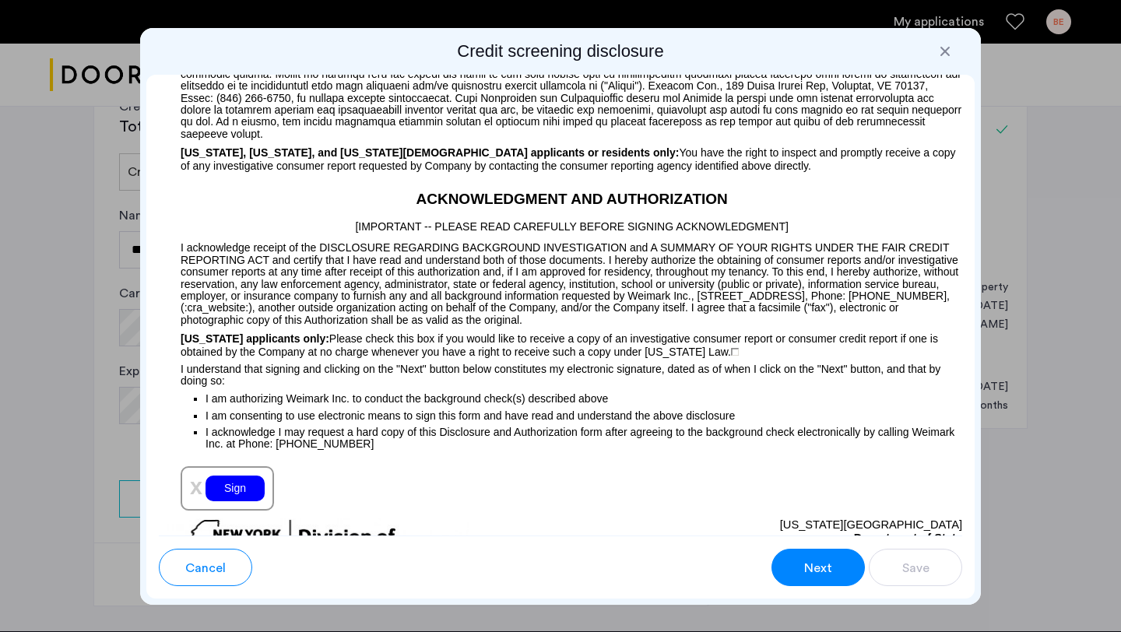
scroll to position [1649, 0]
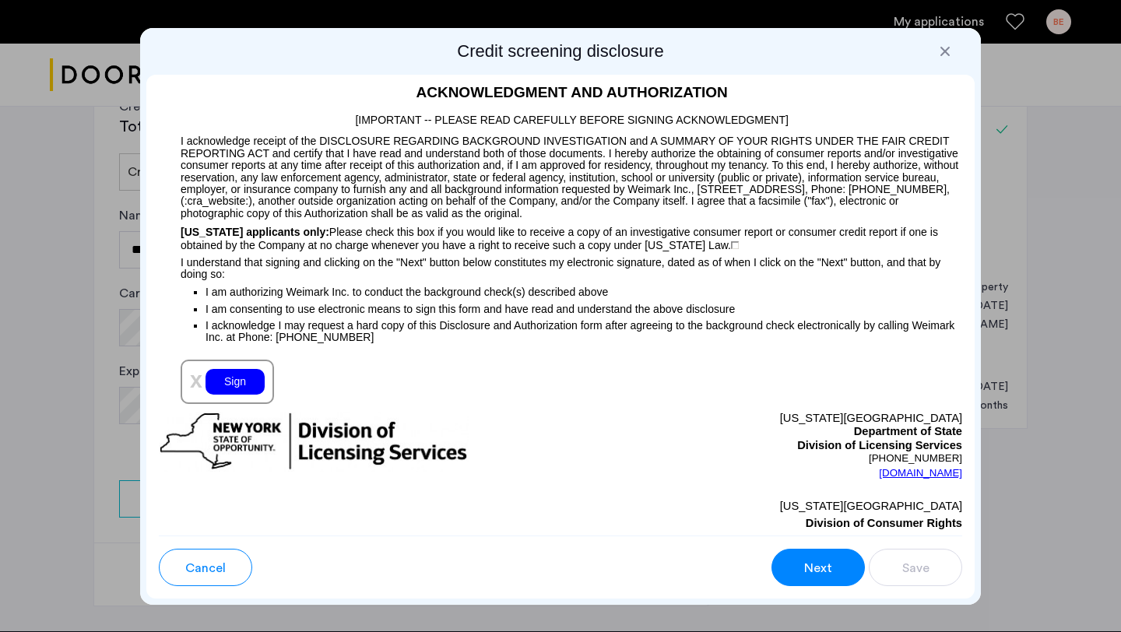
click at [237, 388] on div "Sign" at bounding box center [234, 382] width 59 height 26
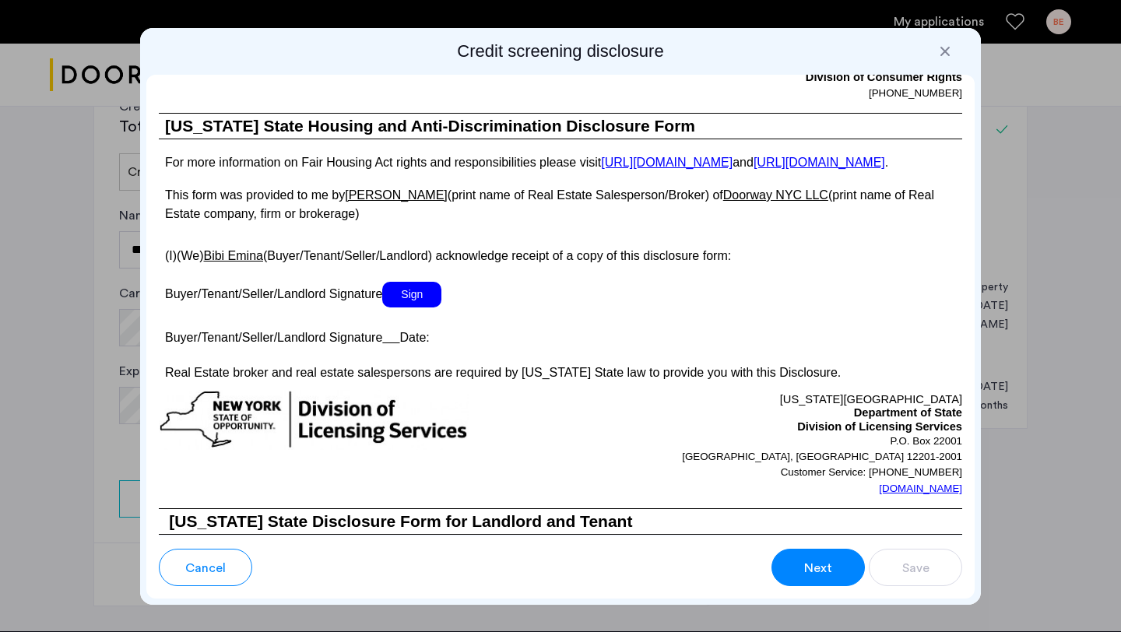
scroll to position [2866, 0]
click at [425, 308] on span "Sign" at bounding box center [411, 296] width 59 height 26
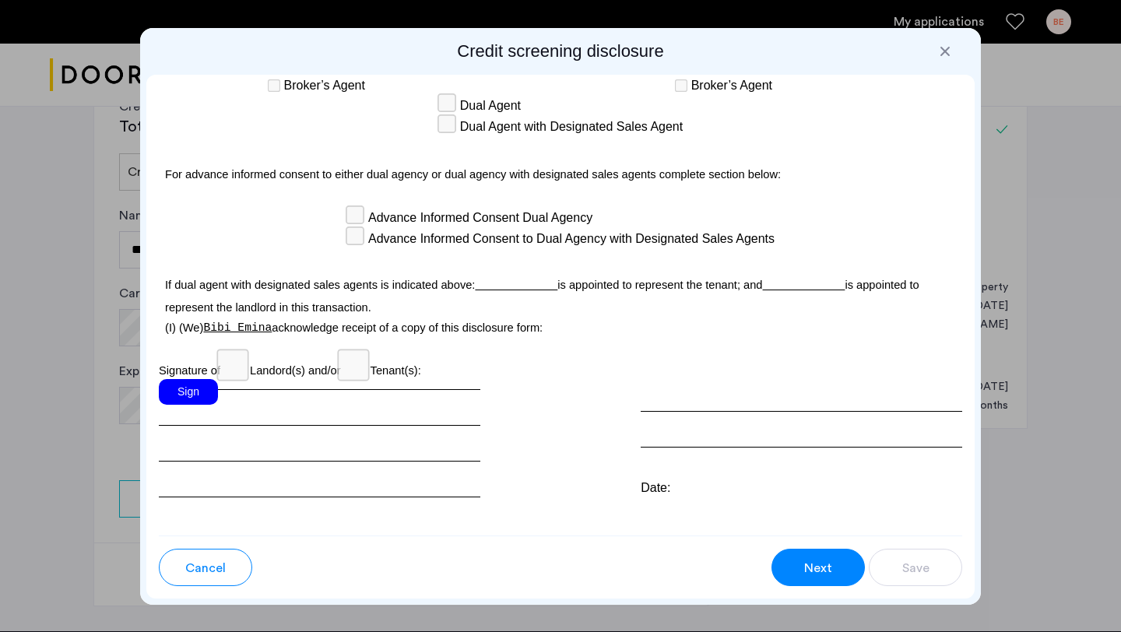
scroll to position [4565, 0]
click at [837, 560] on button "Next" at bounding box center [817, 567] width 93 height 37
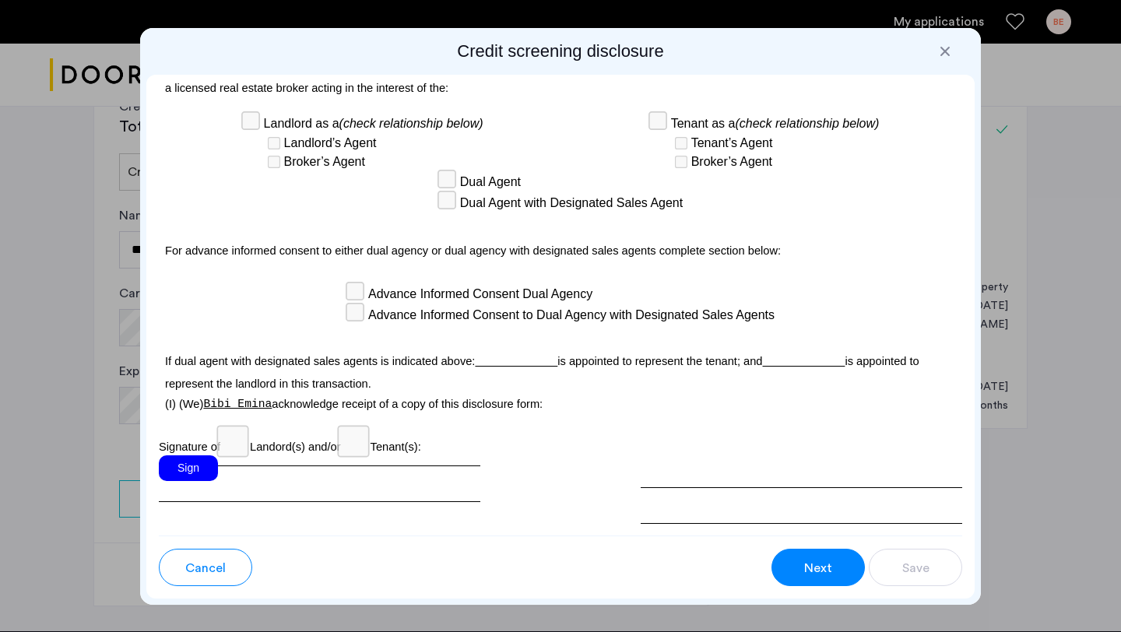
scroll to position [4491, 0]
click at [188, 454] on div "Sign" at bounding box center [188, 467] width 59 height 26
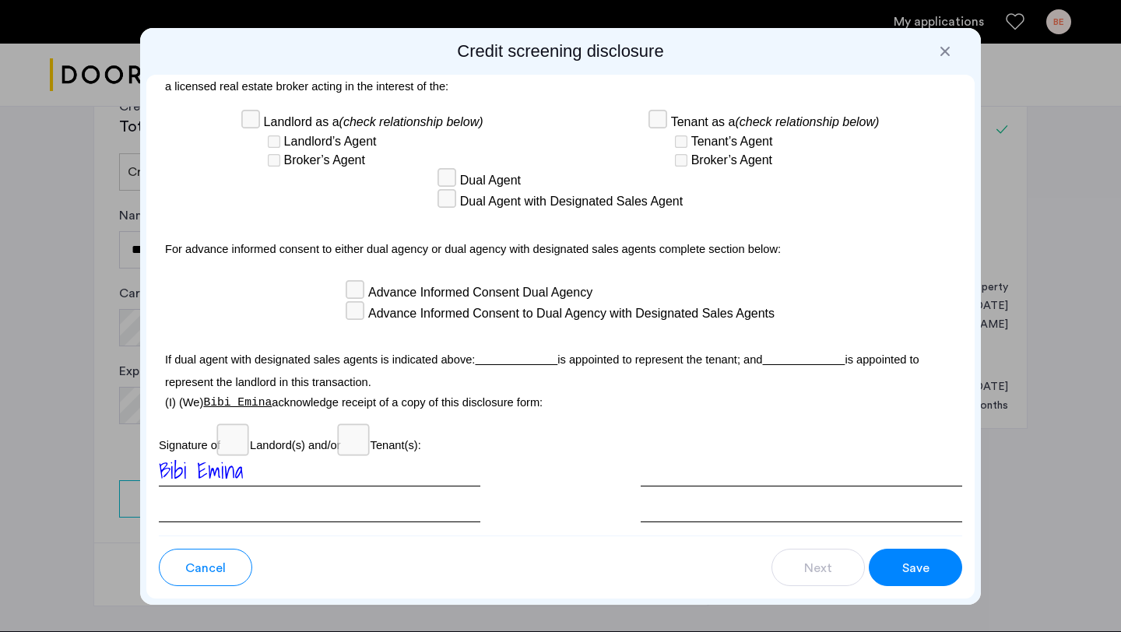
scroll to position [4566, 0]
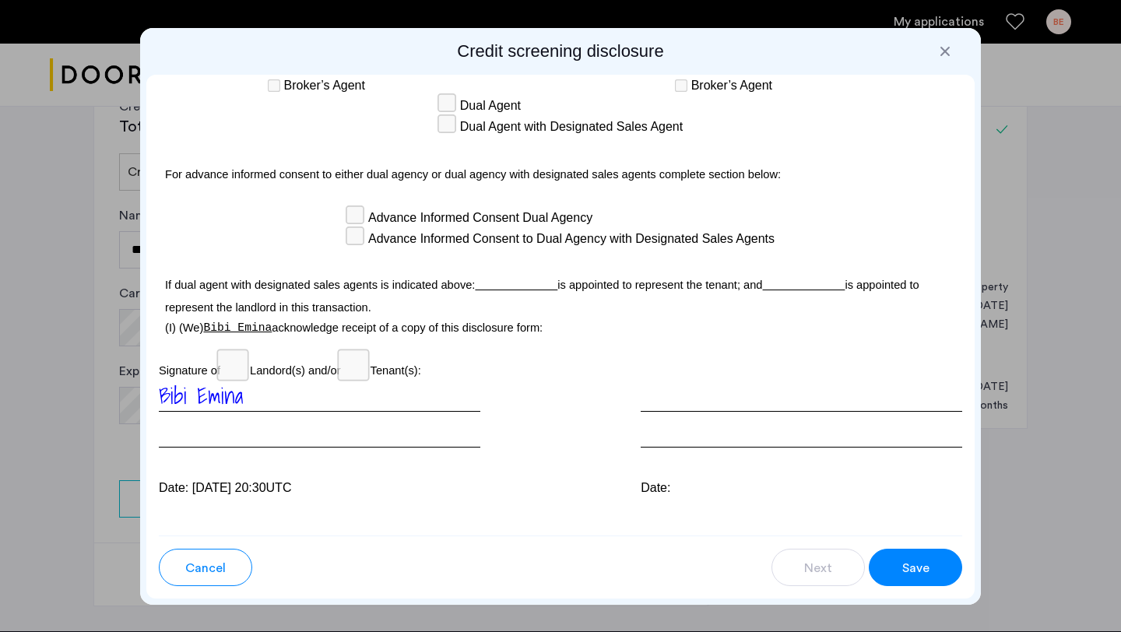
click at [918, 567] on span "Save" at bounding box center [915, 568] width 27 height 19
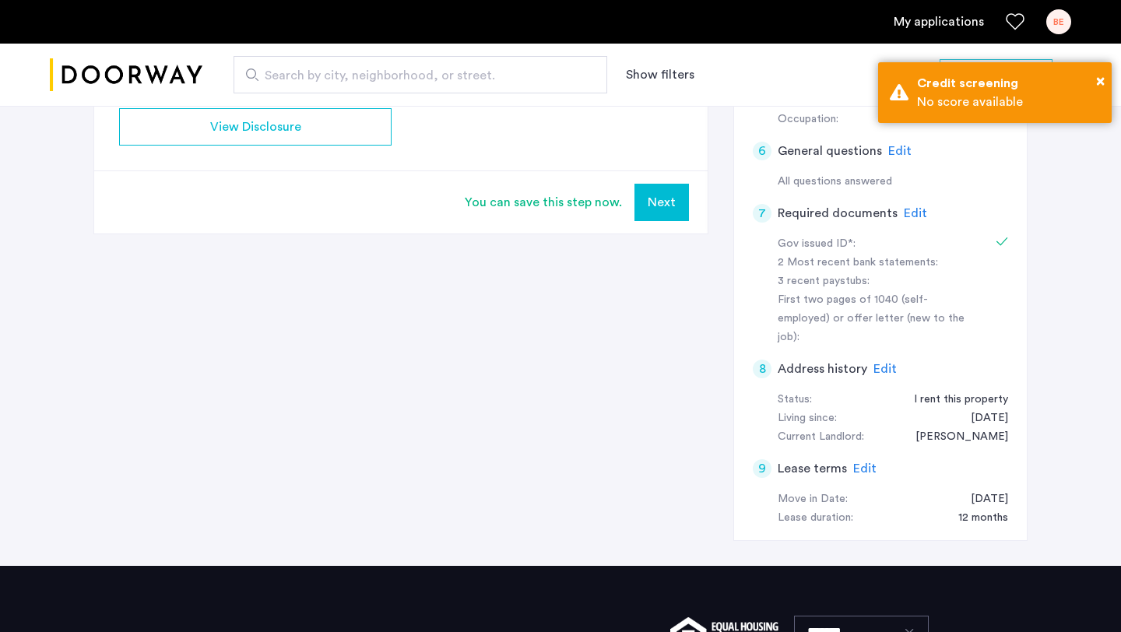
scroll to position [0, 0]
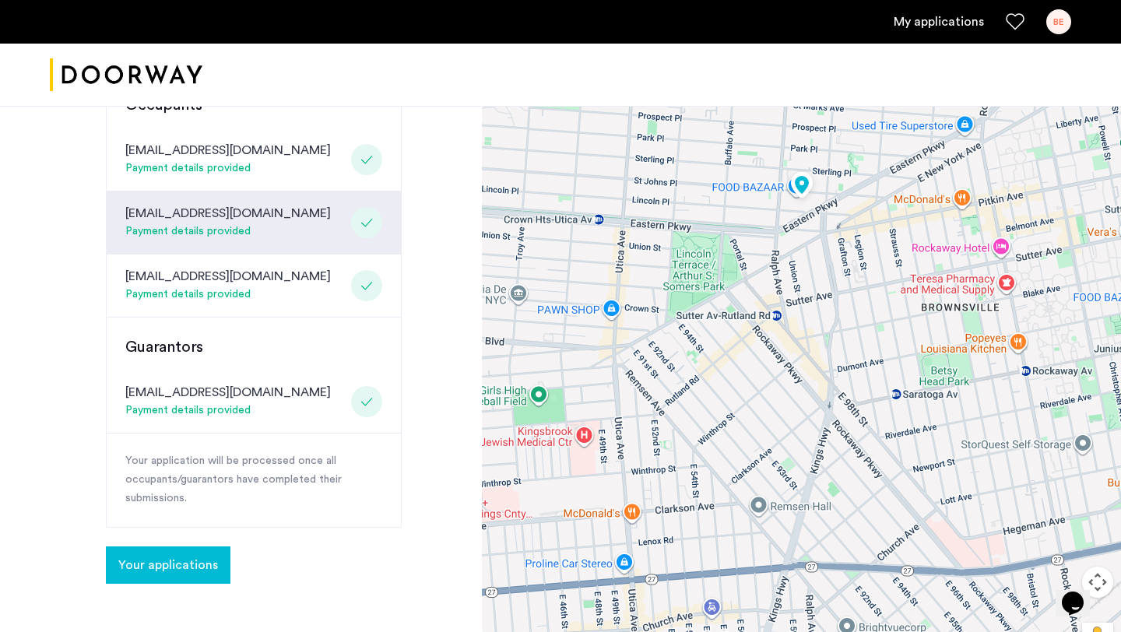
scroll to position [367, 0]
click at [176, 559] on span "Your applications" at bounding box center [168, 565] width 100 height 19
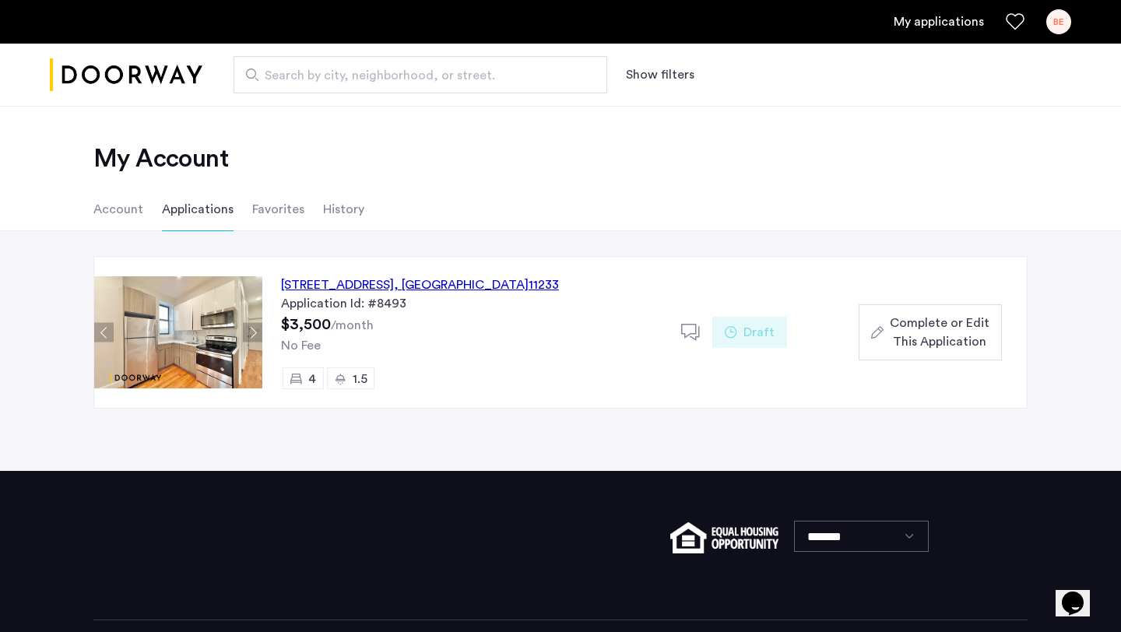
click at [925, 337] on span "Complete or Edit This Application" at bounding box center [940, 332] width 100 height 37
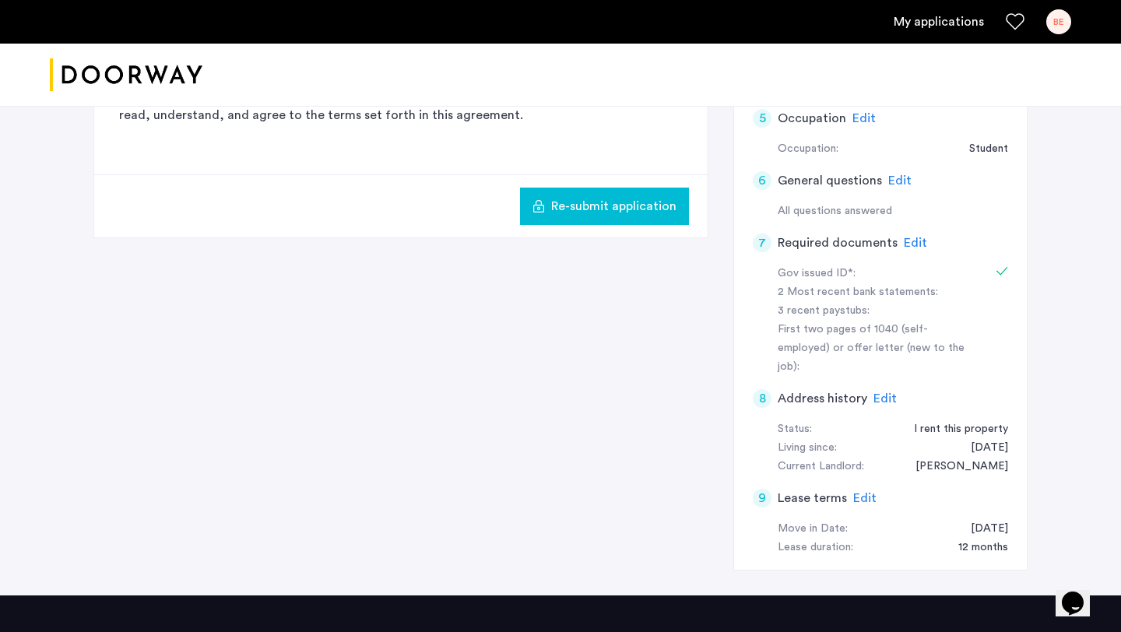
scroll to position [542, 0]
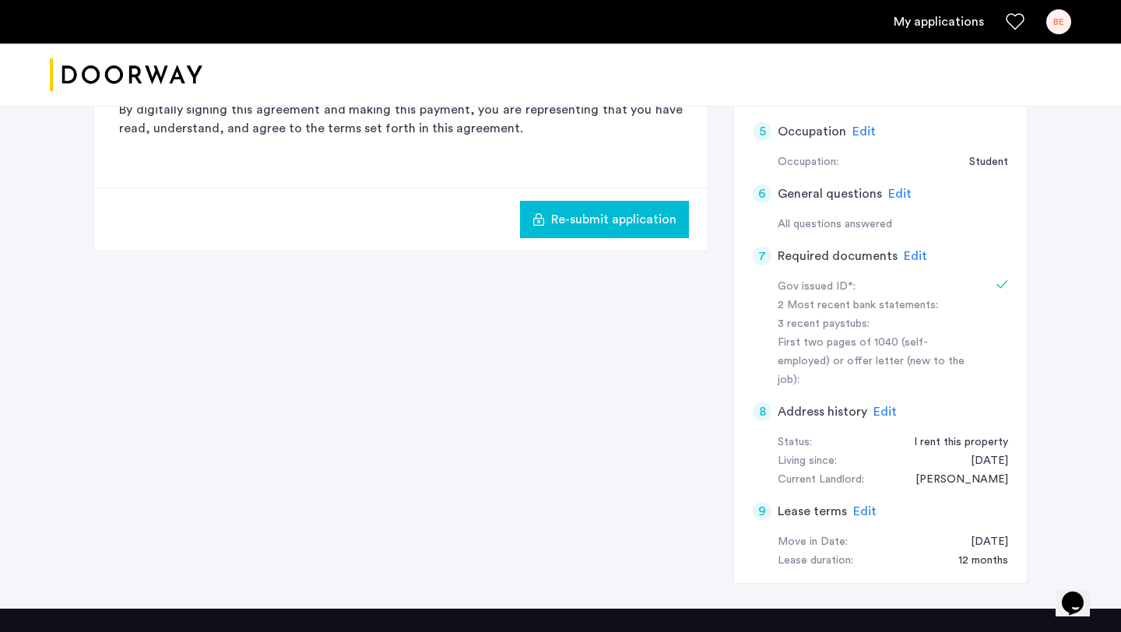
click at [910, 256] on span "Edit" at bounding box center [915, 256] width 23 height 12
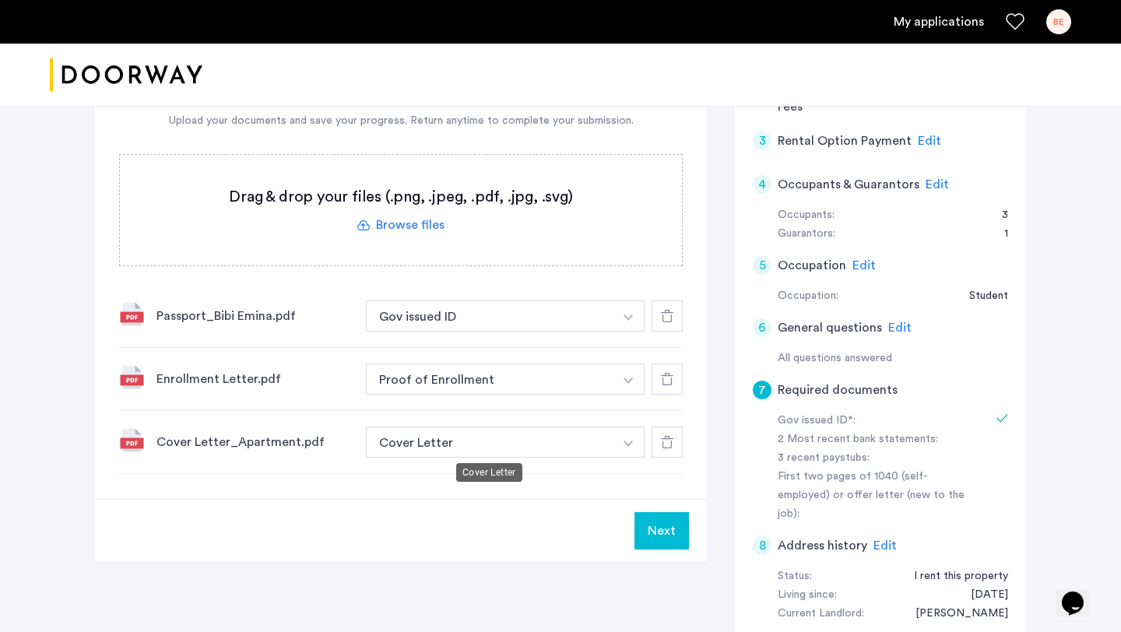
scroll to position [409, 0]
click at [280, 442] on div "Cover Letter_Apartment.pdf" at bounding box center [254, 440] width 197 height 19
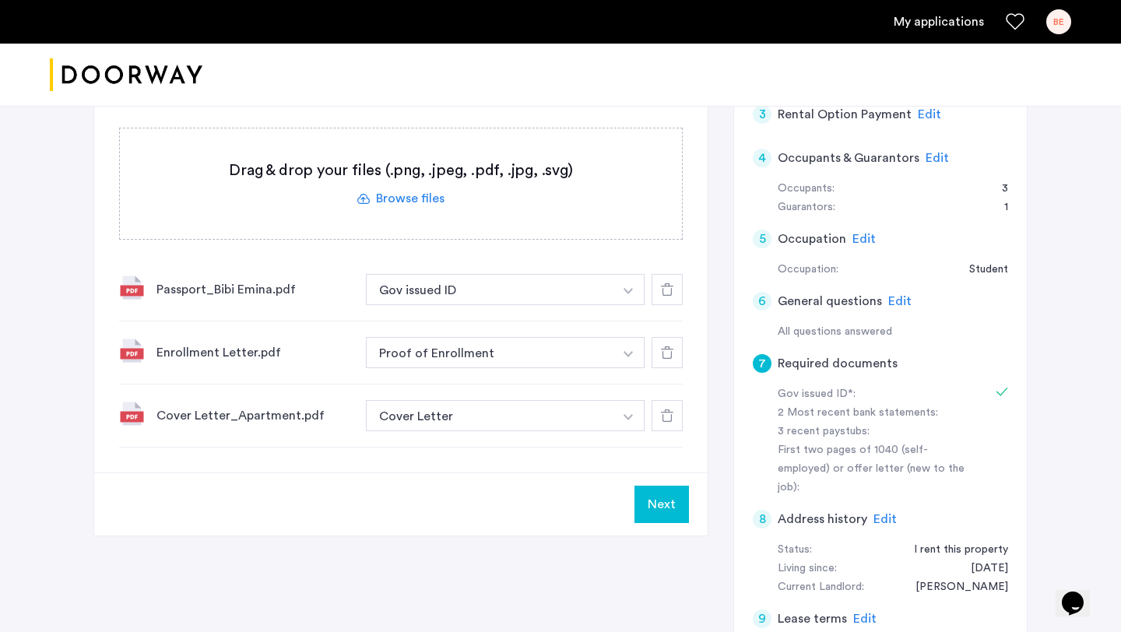
scroll to position [440, 0]
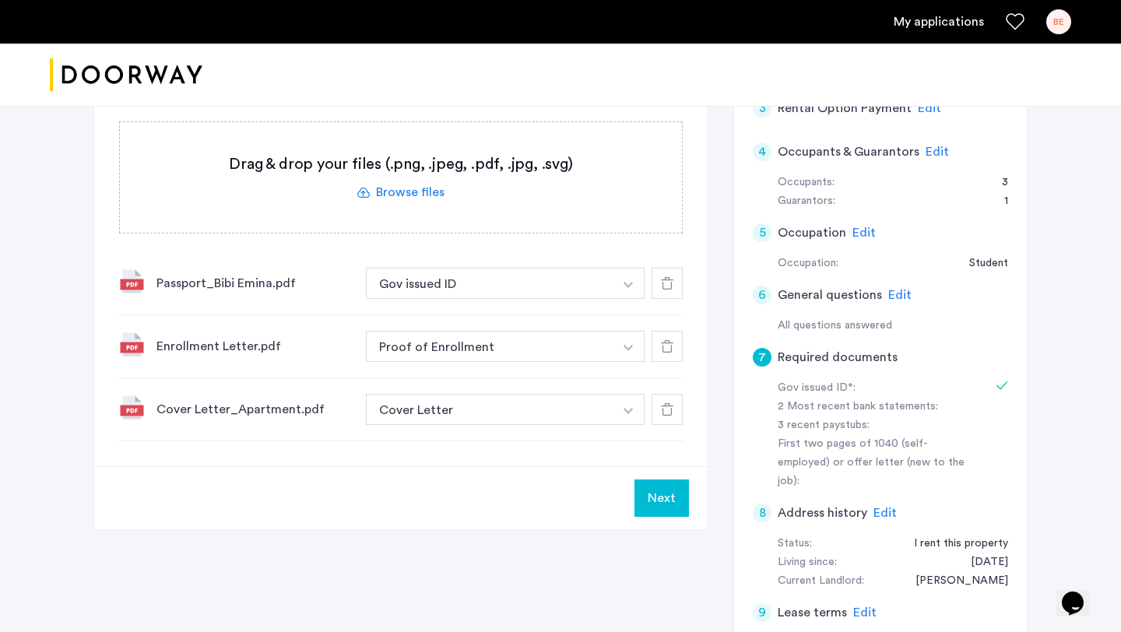
click at [893, 293] on span "Edit" at bounding box center [899, 295] width 23 height 12
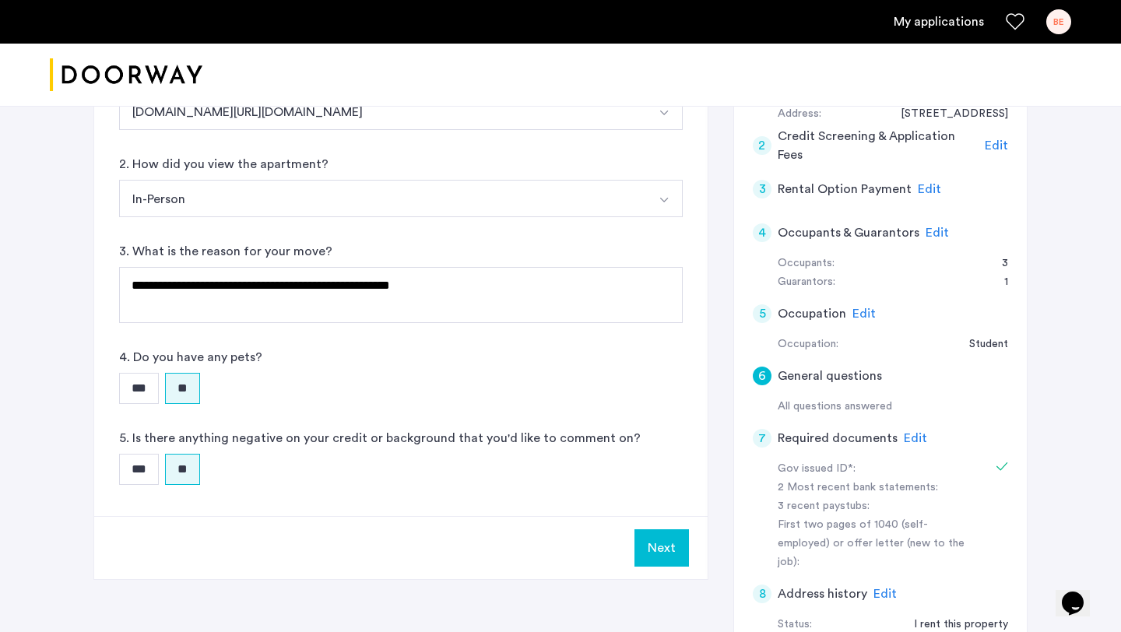
scroll to position [364, 0]
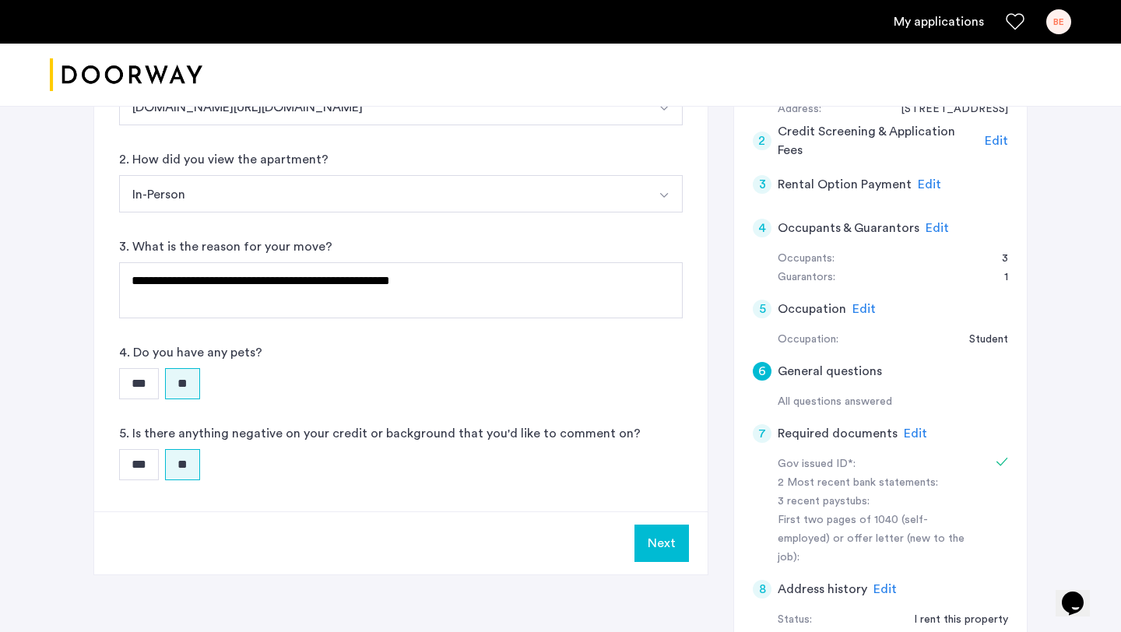
click at [932, 182] on span "Edit" at bounding box center [929, 184] width 23 height 12
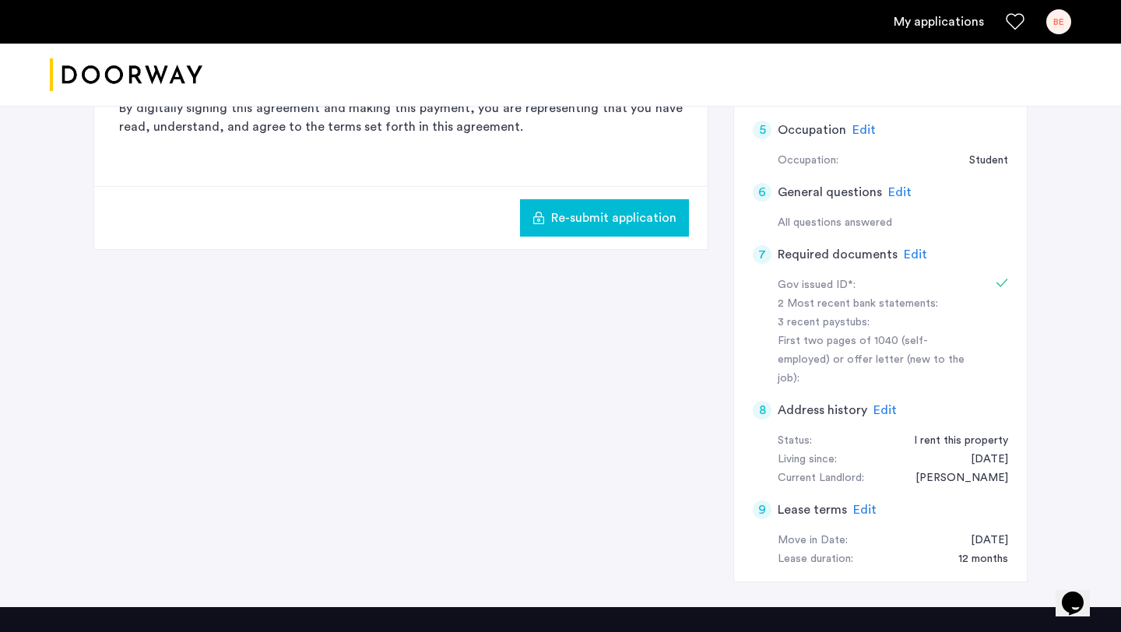
scroll to position [666, 0]
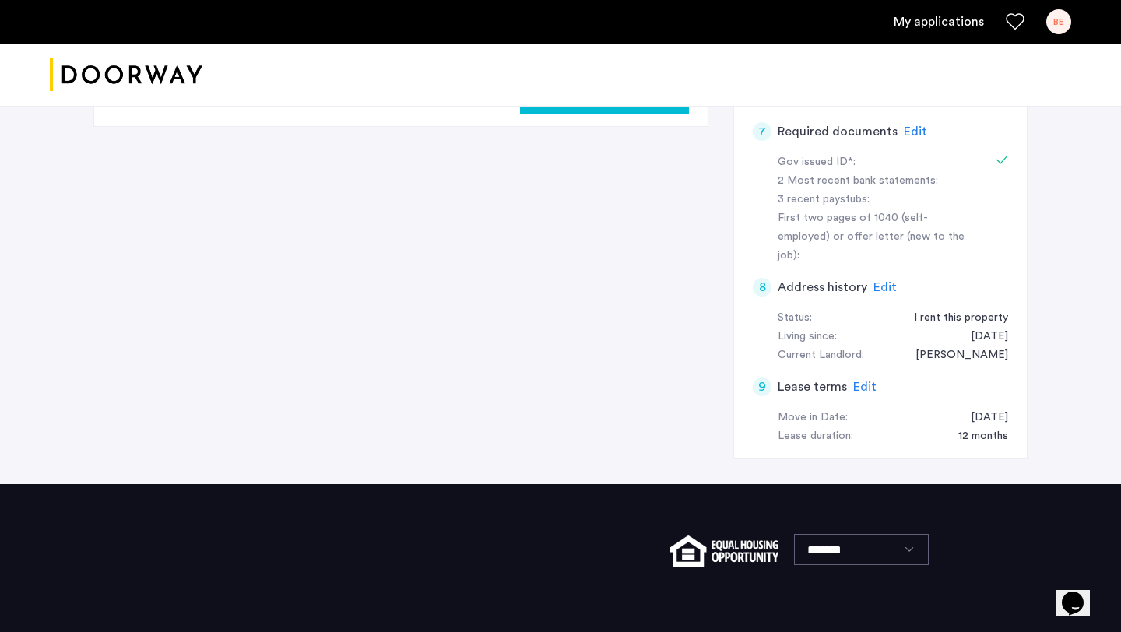
click at [882, 281] on span "Edit" at bounding box center [884, 287] width 23 height 12
click at [857, 381] on span "Edit" at bounding box center [864, 387] width 23 height 12
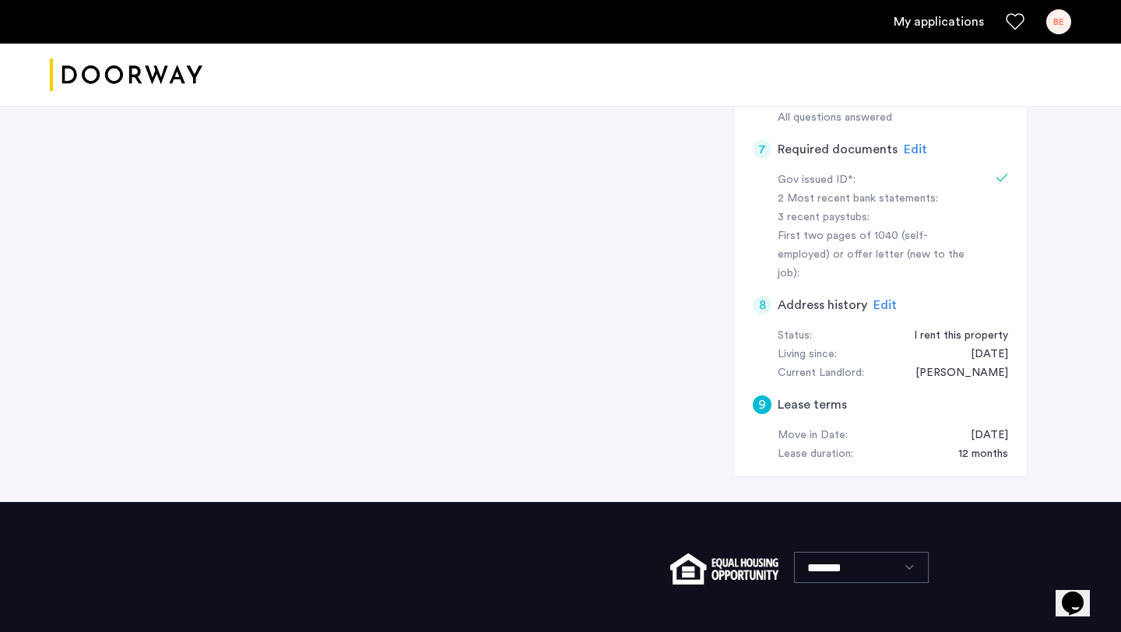
scroll to position [0, 0]
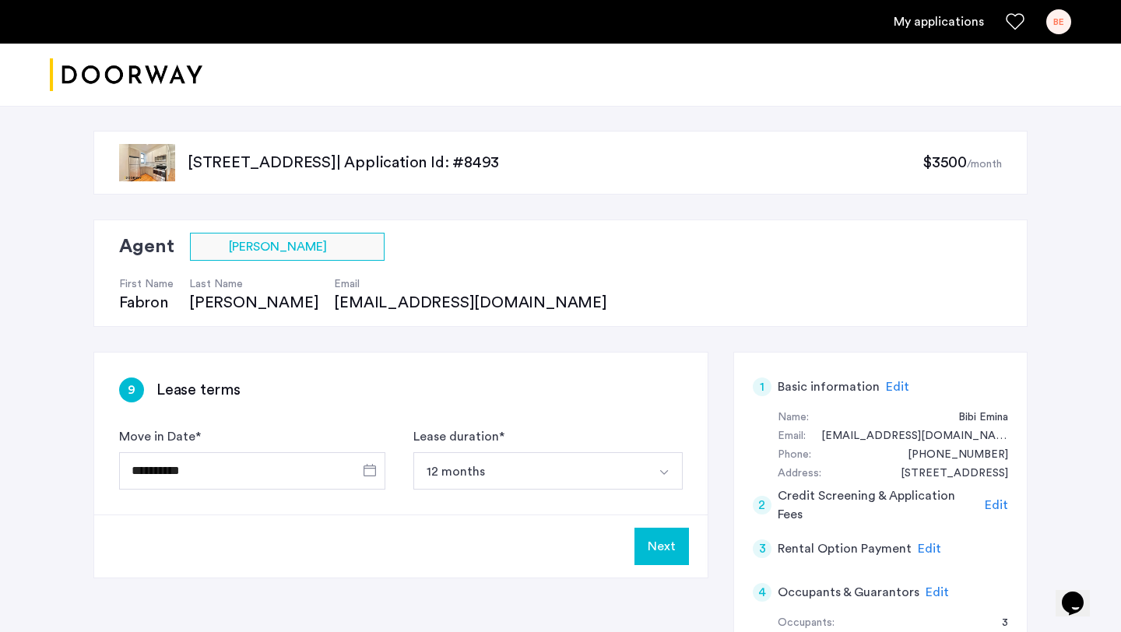
click at [460, 165] on p "[STREET_ADDRESS] | Application Id: #8493" at bounding box center [555, 163] width 735 height 22
